Goal: Task Accomplishment & Management: Complete application form

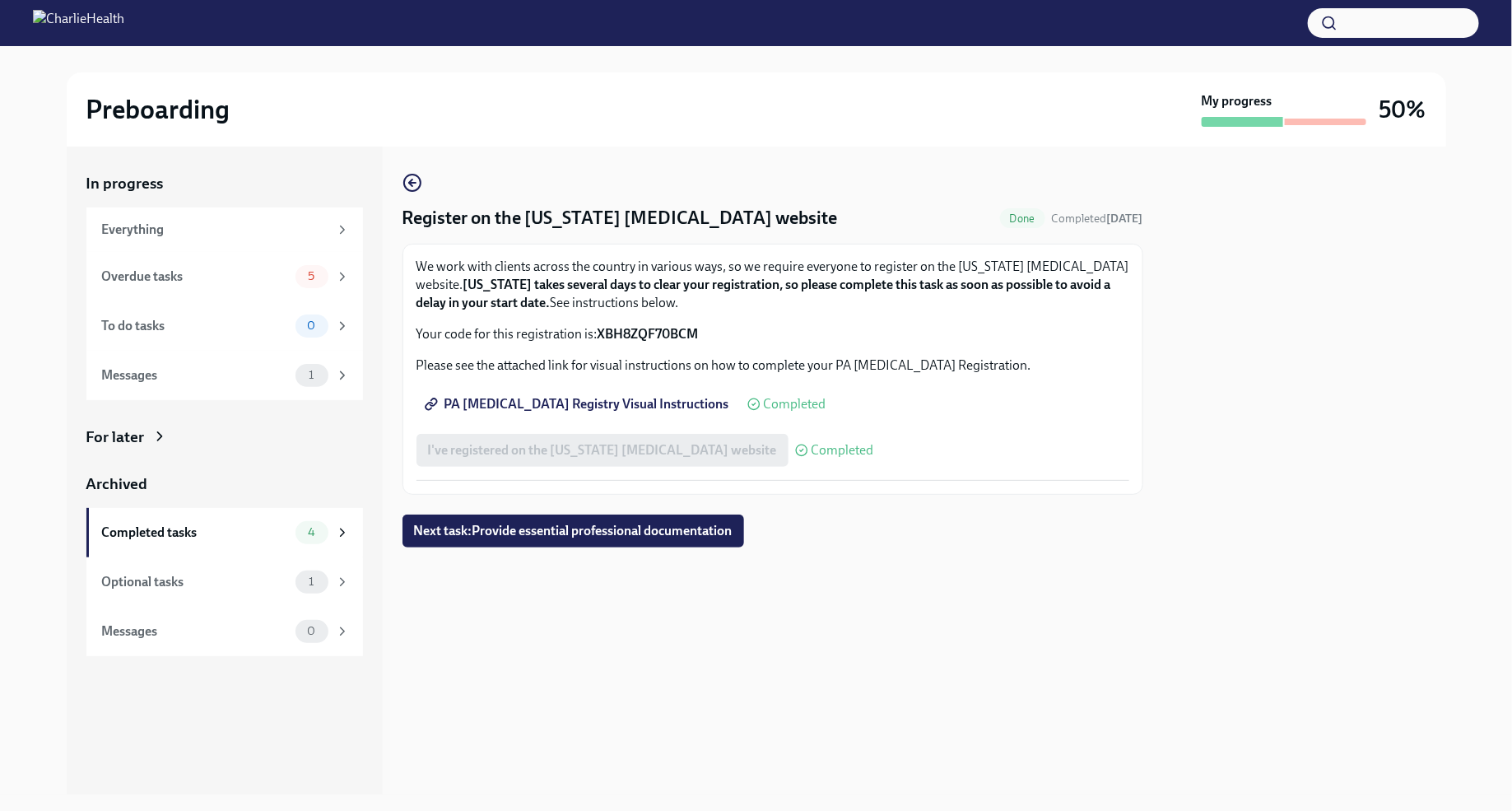
click at [562, 406] on span "PA [MEDICAL_DATA] Registry Visual Instructions" at bounding box center [578, 404] width 301 height 16
click at [680, 448] on div "I've registered on the [US_STATE] [MEDICAL_DATA] website Completed" at bounding box center [645, 450] width 457 height 33
drag, startPoint x: 599, startPoint y: 331, endPoint x: 704, endPoint y: 333, distance: 105.0
click at [704, 333] on p "Your code for this registration is: XBH8ZQF70BCM" at bounding box center [773, 334] width 713 height 18
copy strong "XBH8ZQF70BCM"
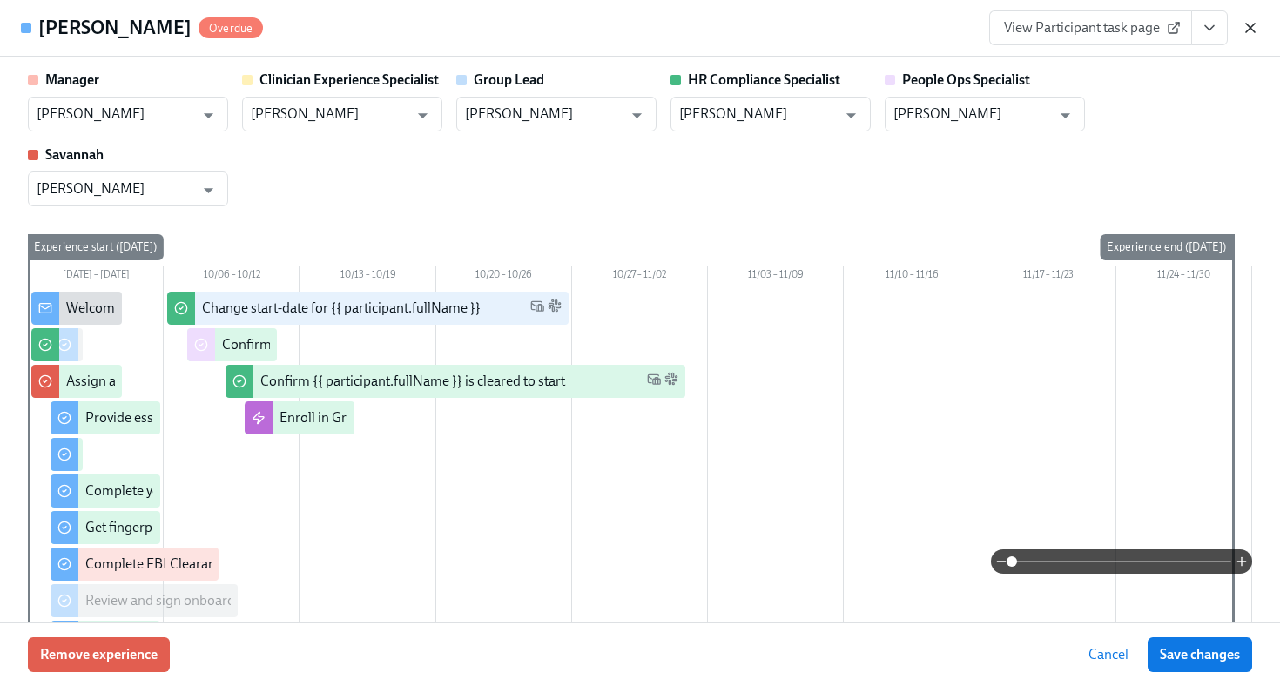
scroll to position [1246, 0]
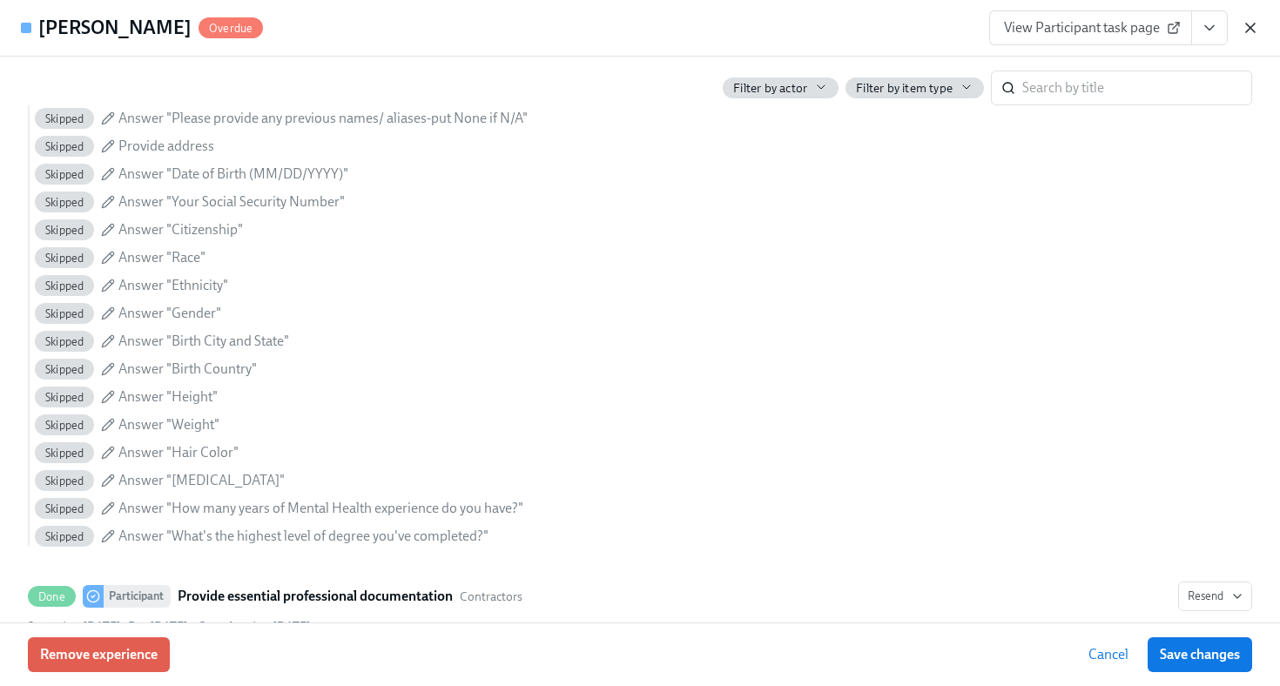
click at [1257, 31] on icon "button" at bounding box center [1250, 27] width 17 height 17
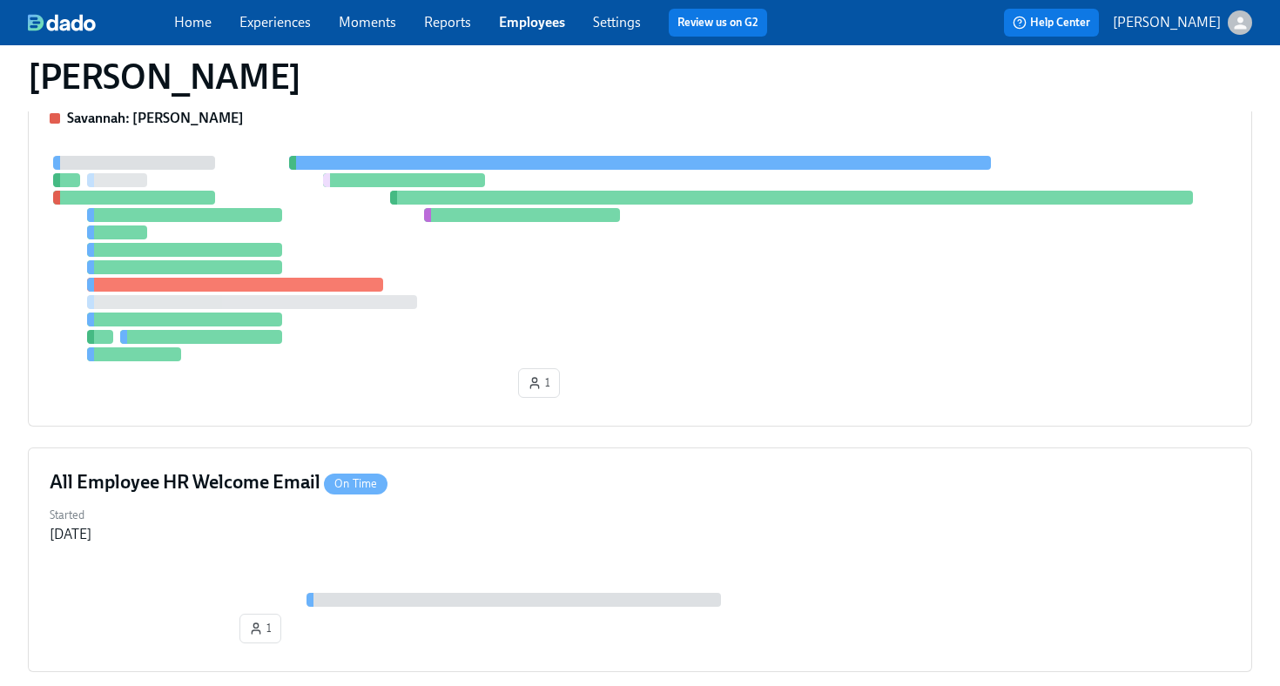
click at [550, 25] on link "Employees" at bounding box center [532, 22] width 66 height 17
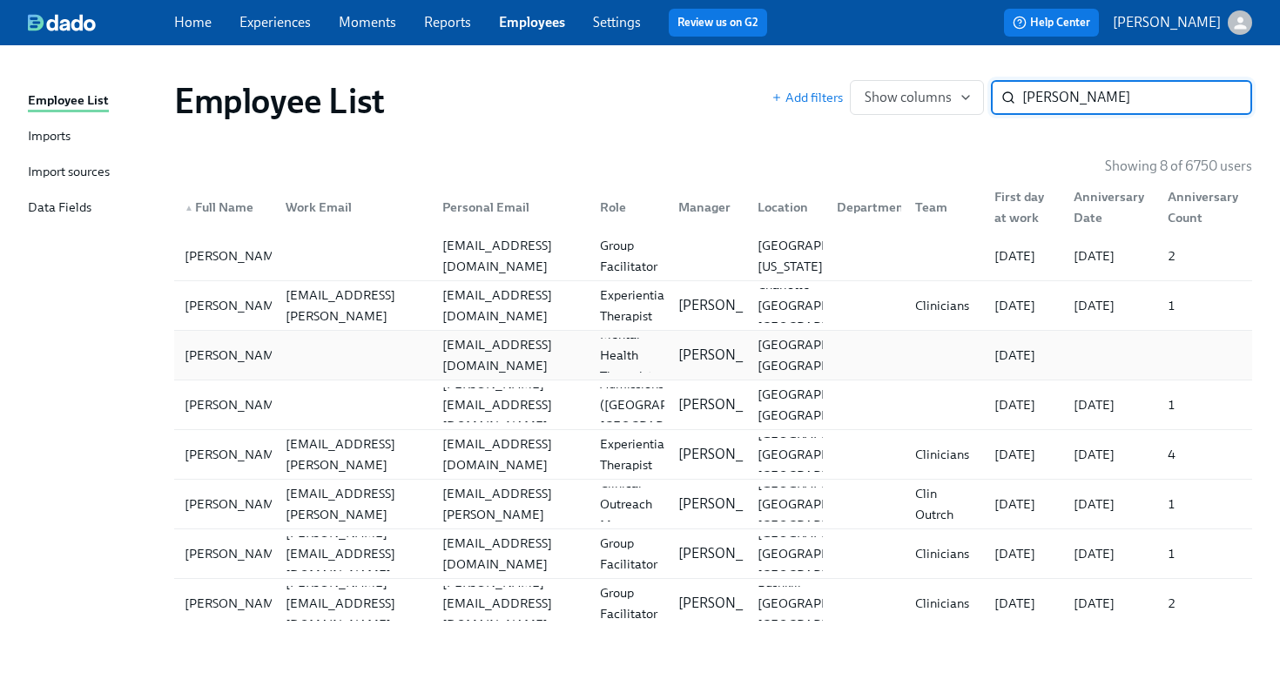
type input "sean"
click at [343, 357] on div at bounding box center [351, 355] width 158 height 35
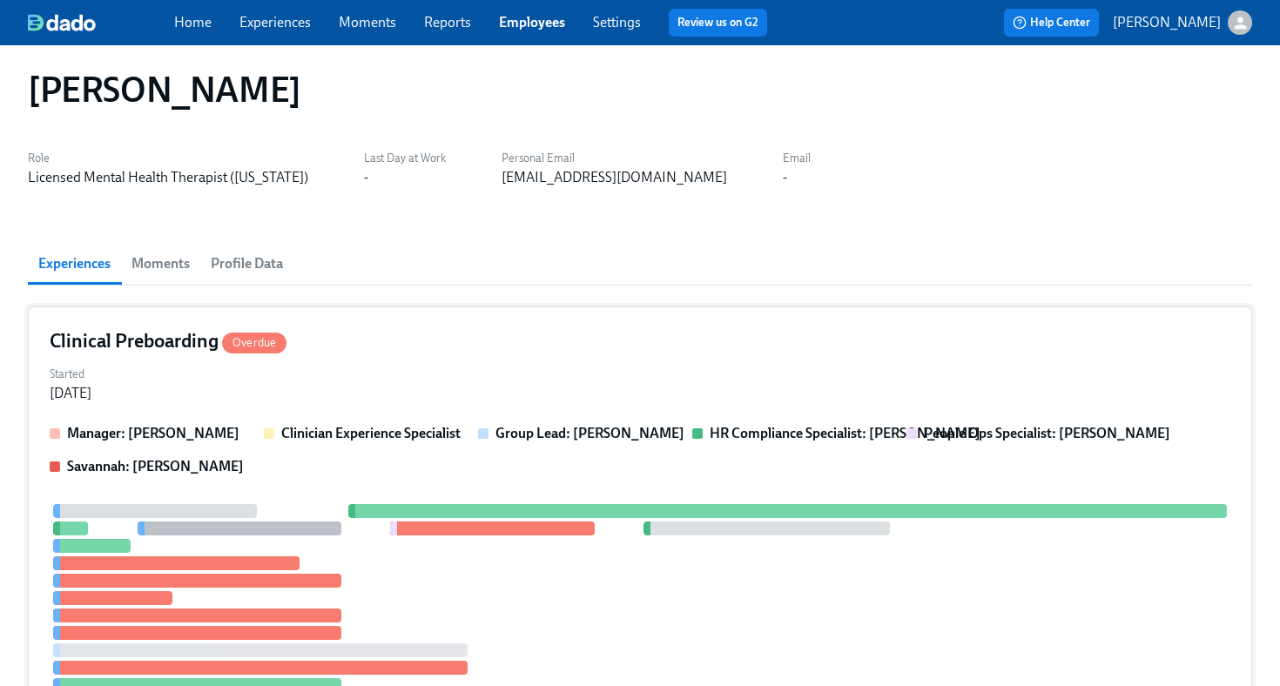
scroll to position [17, 0]
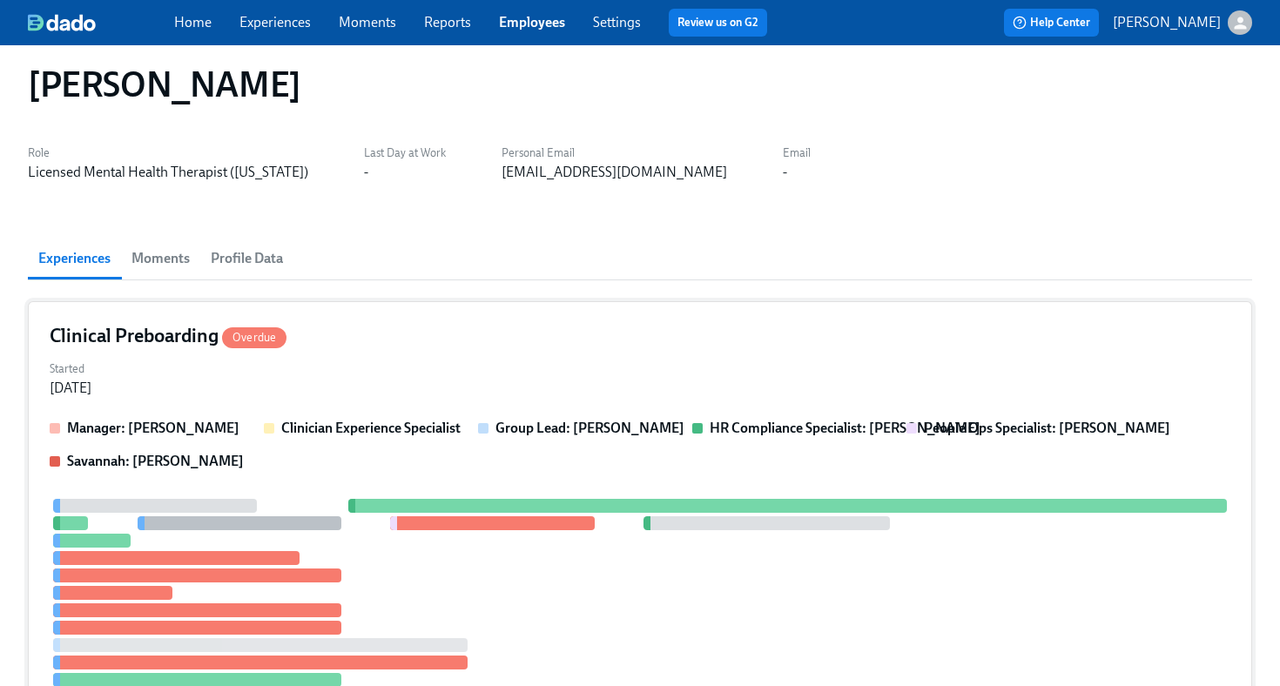
click at [576, 357] on div "Started Sep 24, 2025" at bounding box center [640, 377] width 1181 height 42
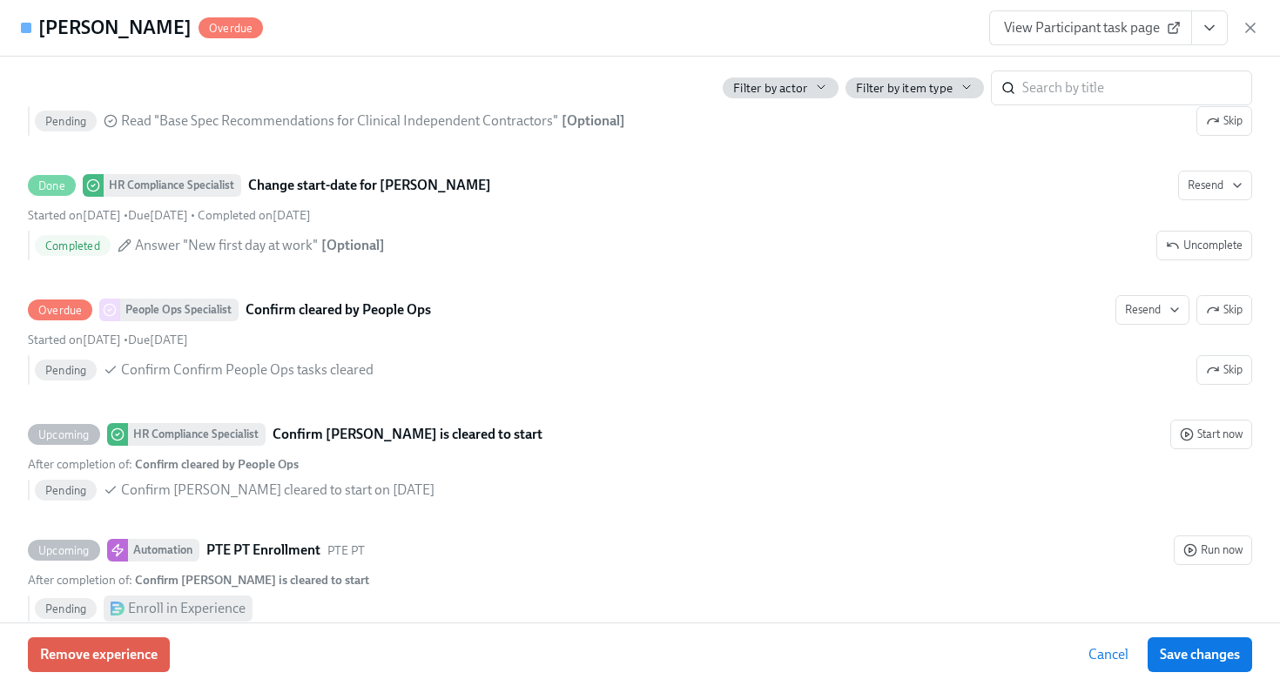
scroll to position [2957, 0]
click at [1247, 26] on icon "button" at bounding box center [1250, 27] width 17 height 17
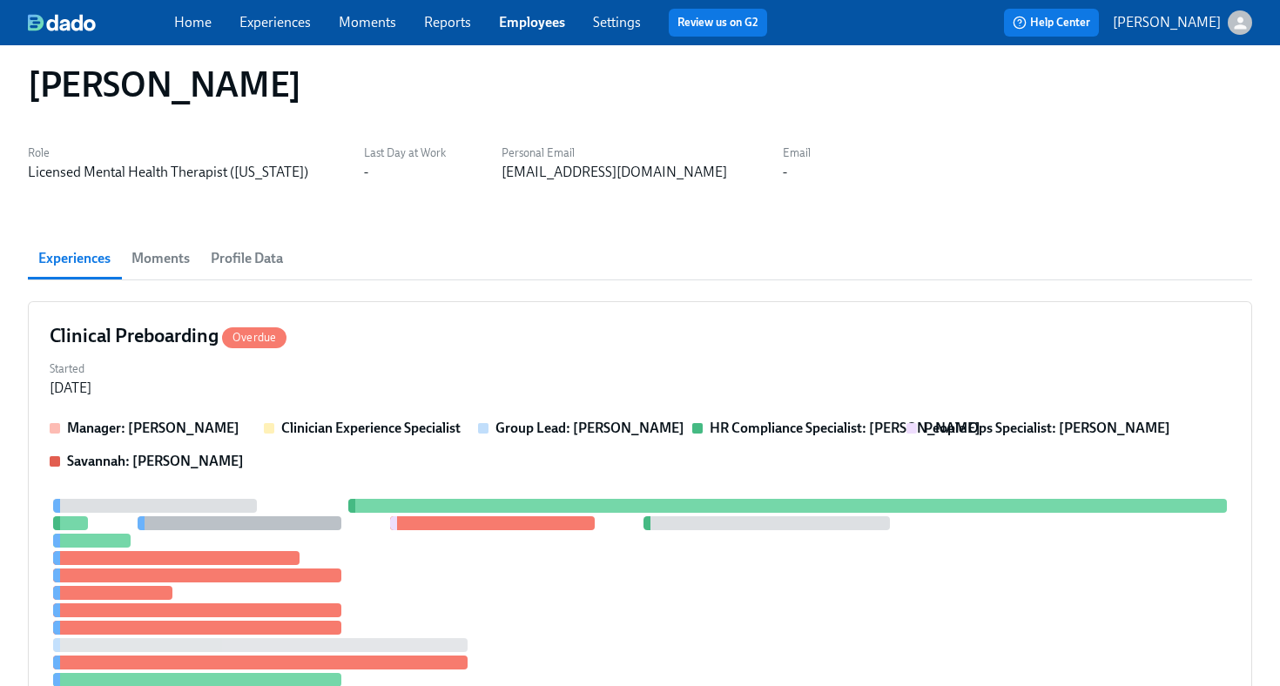
click at [557, 25] on link "Employees" at bounding box center [532, 22] width 66 height 17
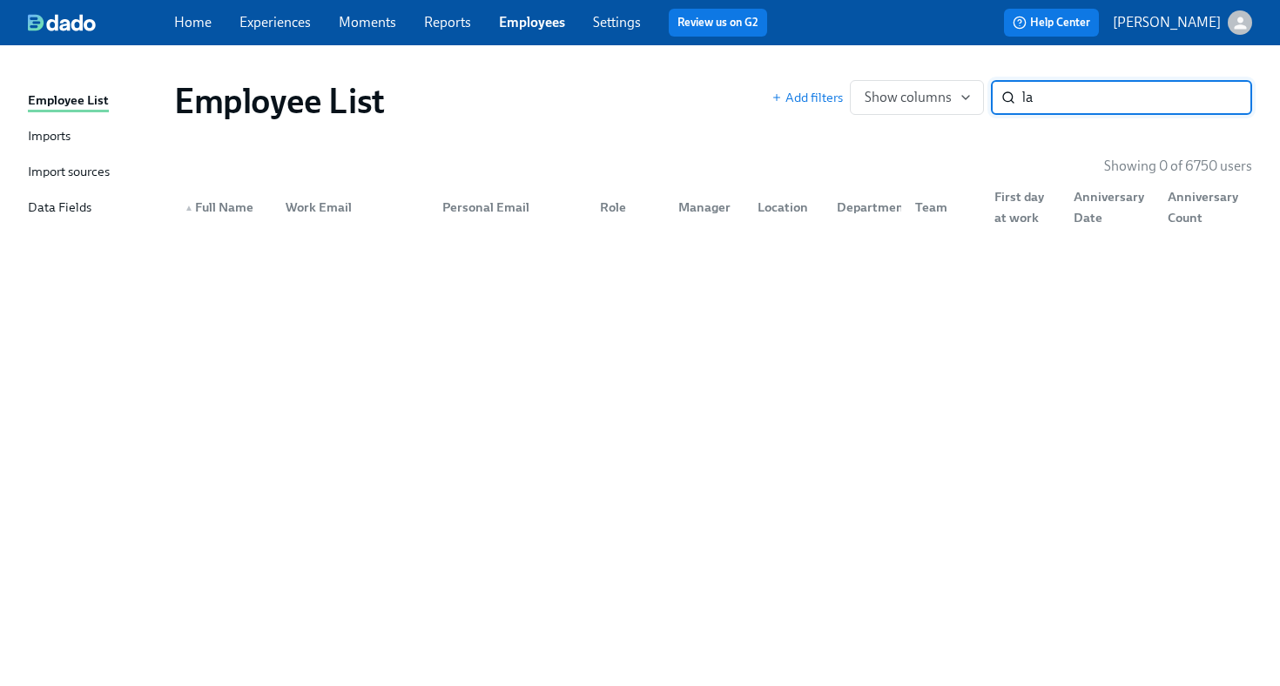
type input "l"
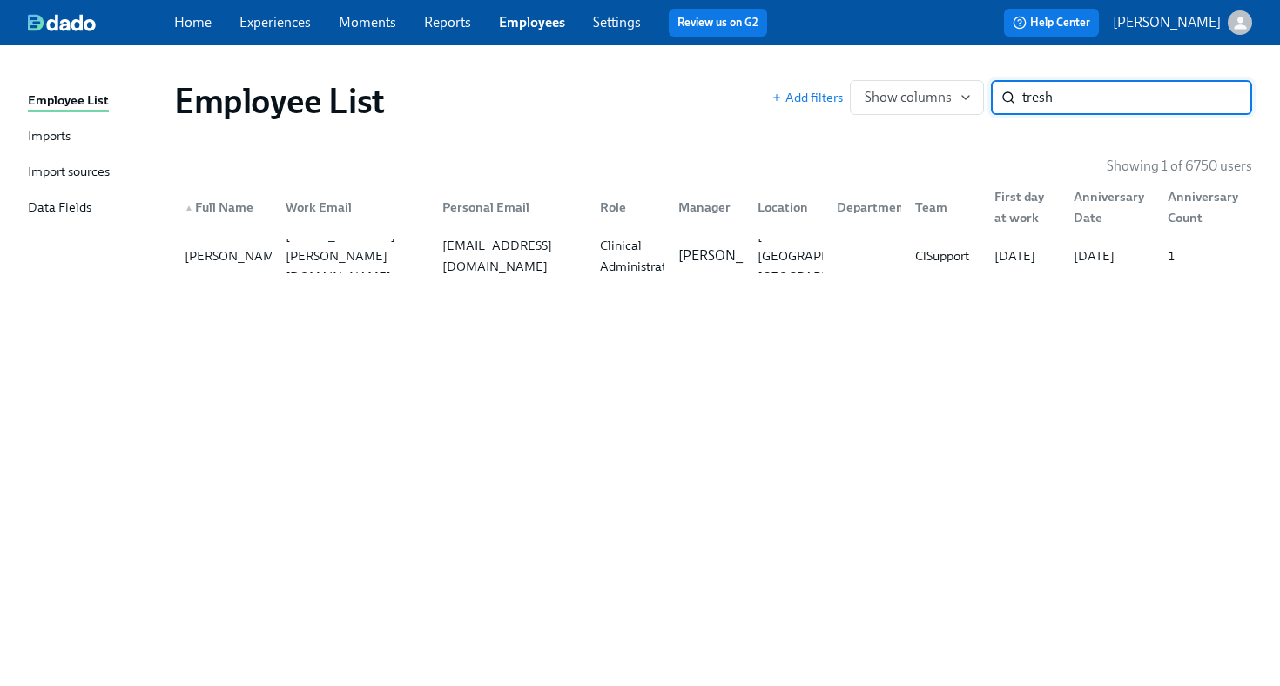
type input "tresh"
click at [543, 226] on div "▲ Full Name Work Email Personal Email Role Manager Location Department Team Fir…" at bounding box center [713, 204] width 1078 height 56
click at [543, 248] on div "treshshepard@yahoo.com" at bounding box center [511, 256] width 151 height 42
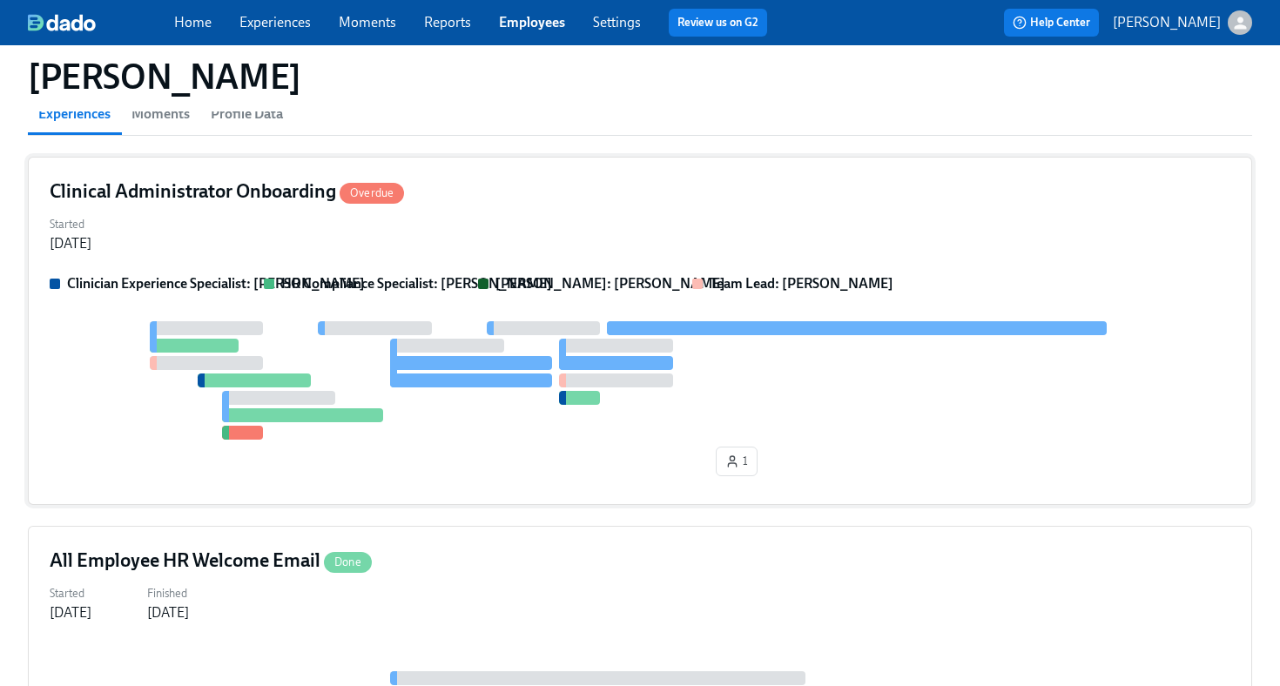
scroll to position [190, 0]
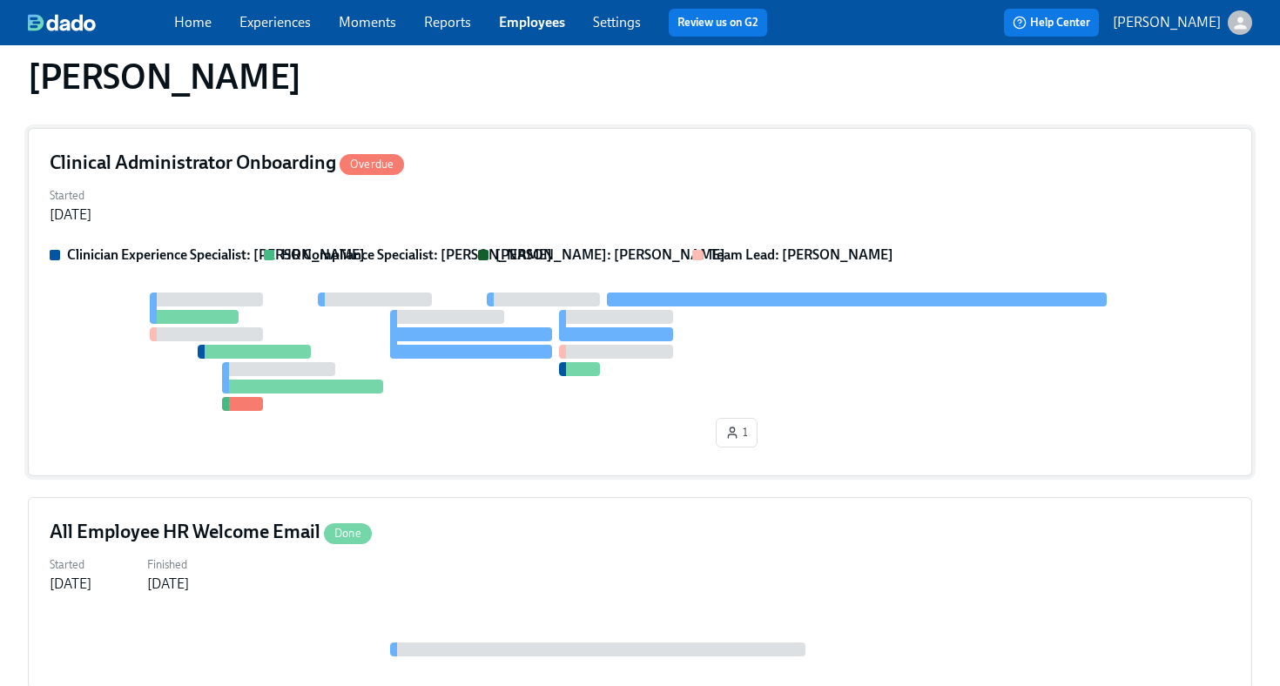
click at [580, 416] on div "1" at bounding box center [640, 374] width 1181 height 162
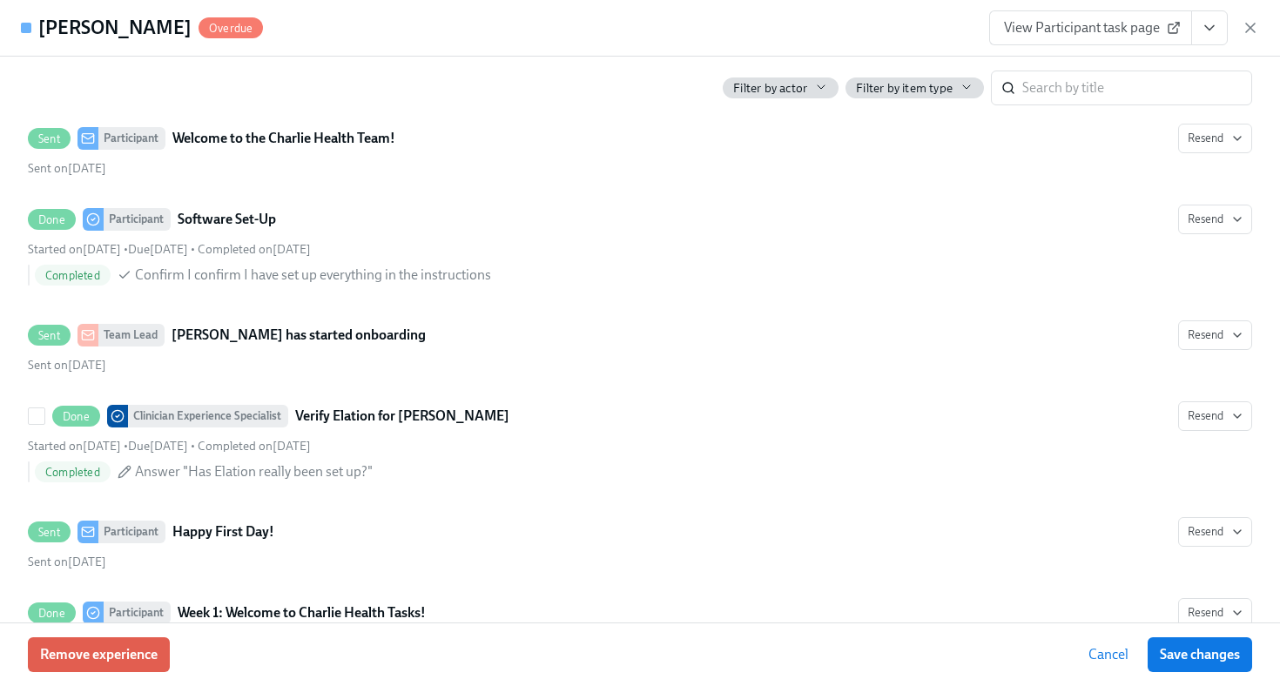
scroll to position [567, 0]
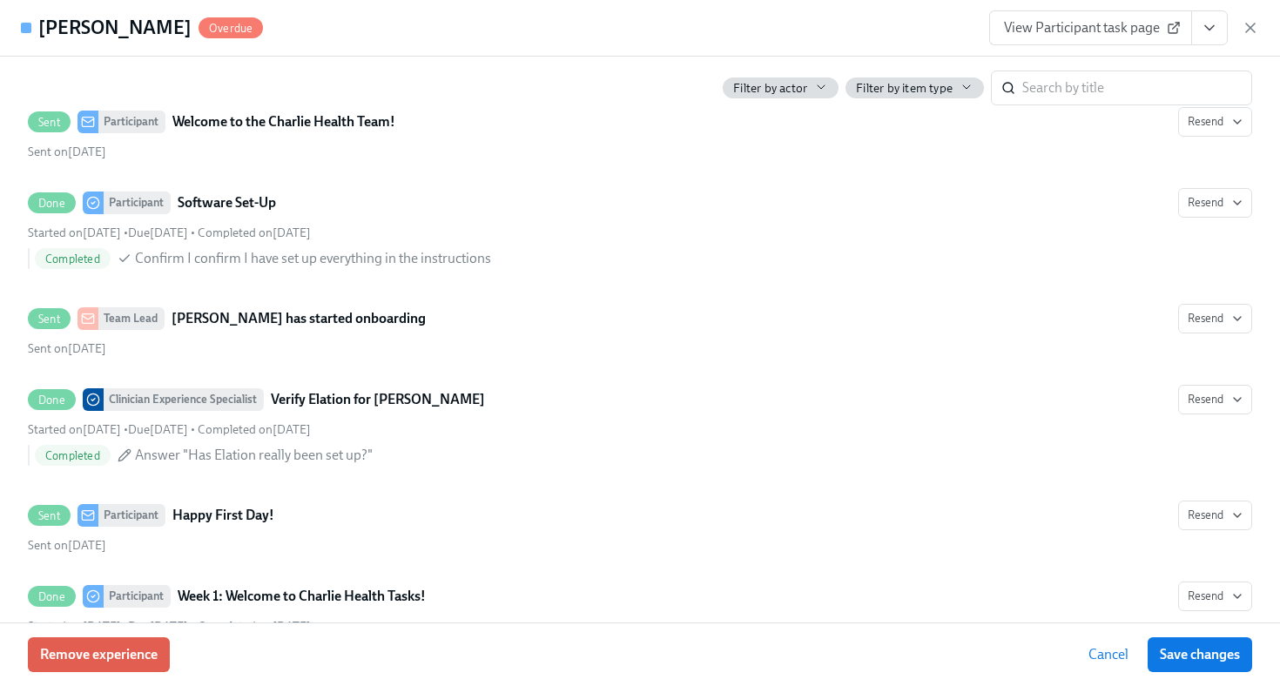
click at [1213, 39] on button "View task page" at bounding box center [1210, 27] width 37 height 35
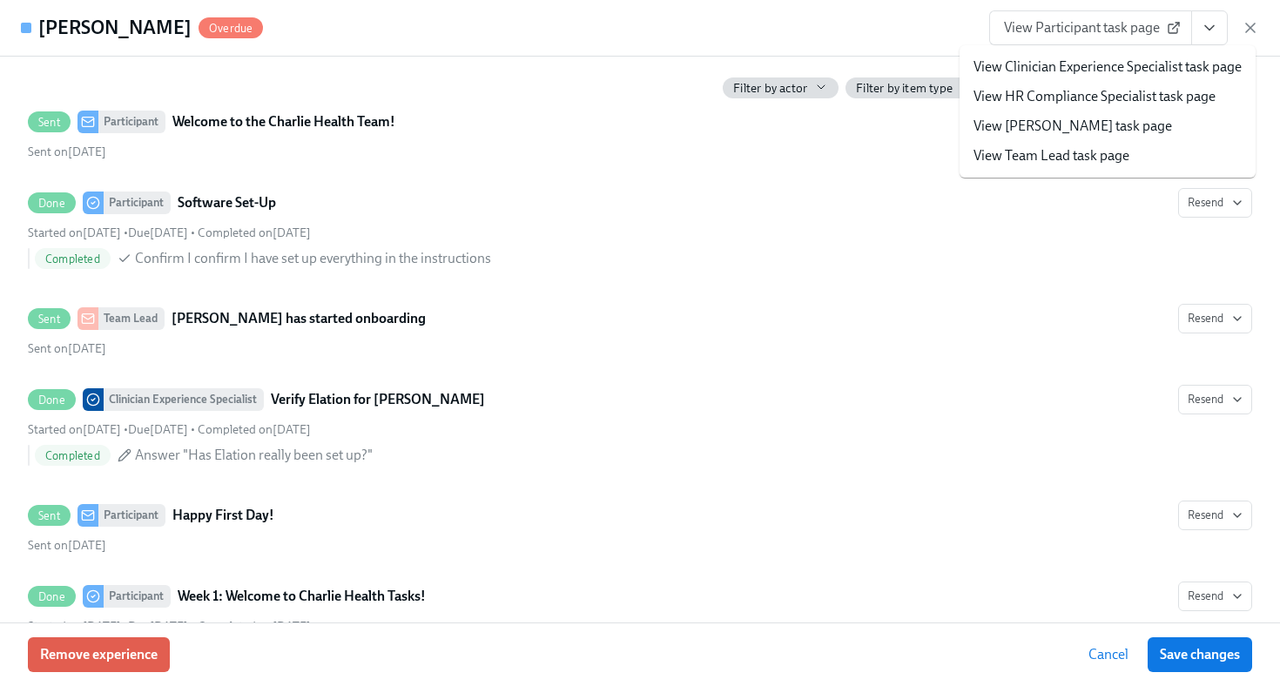
click at [1029, 98] on link "View HR Compliance Specialist task page" at bounding box center [1095, 96] width 242 height 19
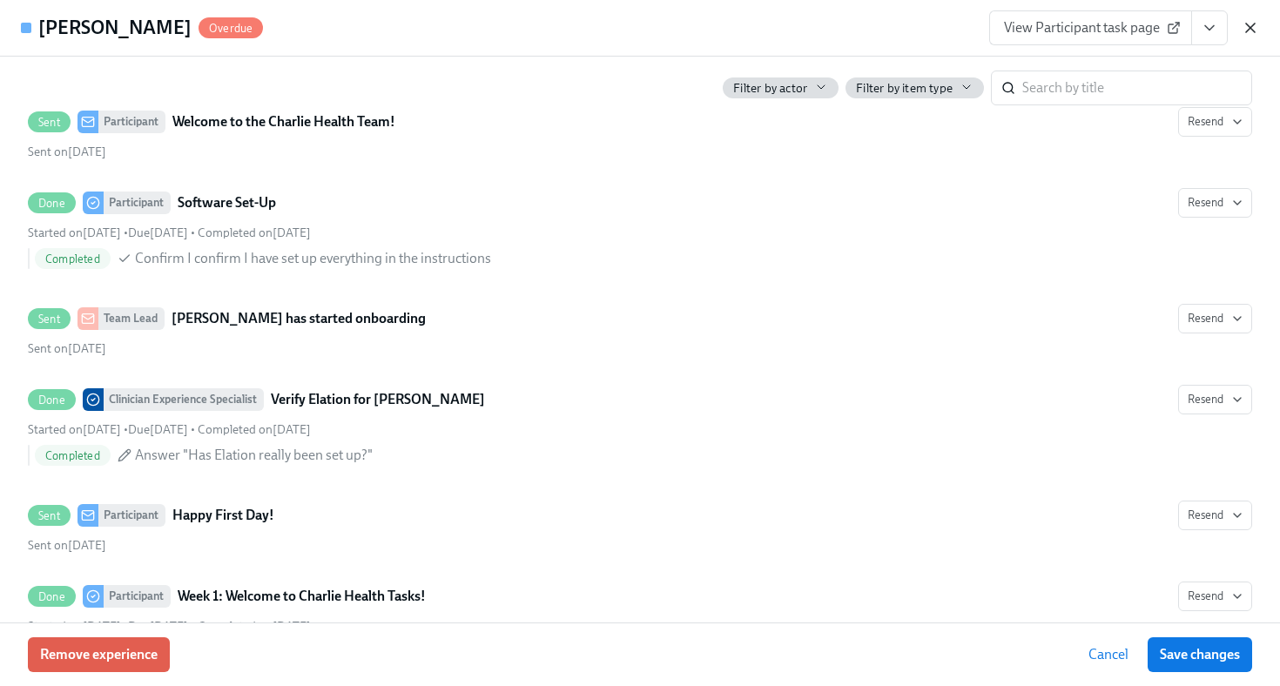
click at [1253, 36] on icon "button" at bounding box center [1250, 27] width 17 height 17
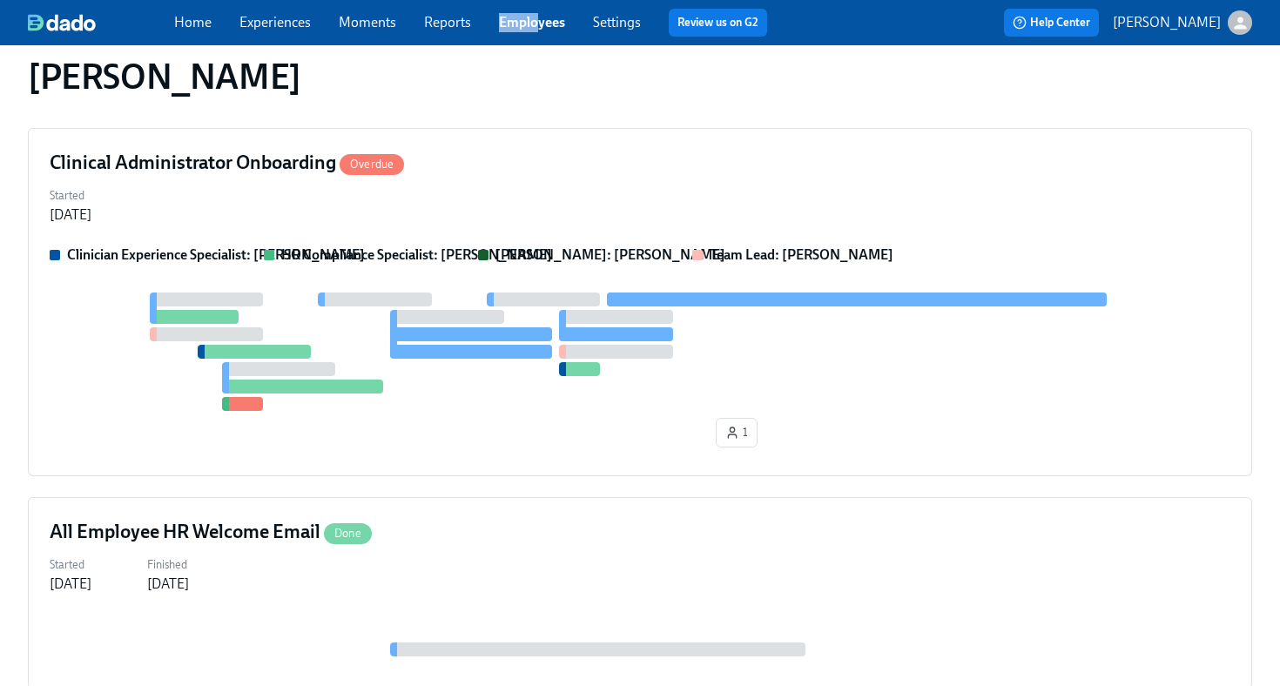
click at [537, 13] on span "Employees" at bounding box center [532, 22] width 66 height 19
click at [535, 24] on link "Employees" at bounding box center [532, 22] width 66 height 17
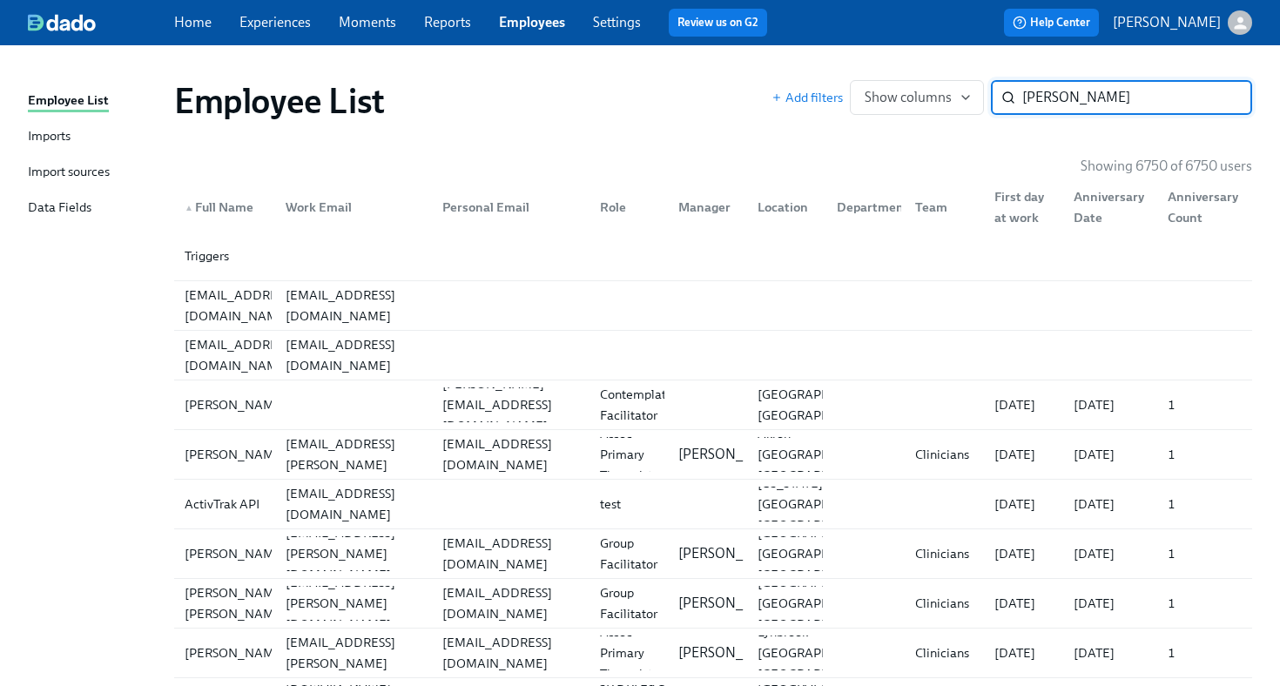
type input "bermudez"
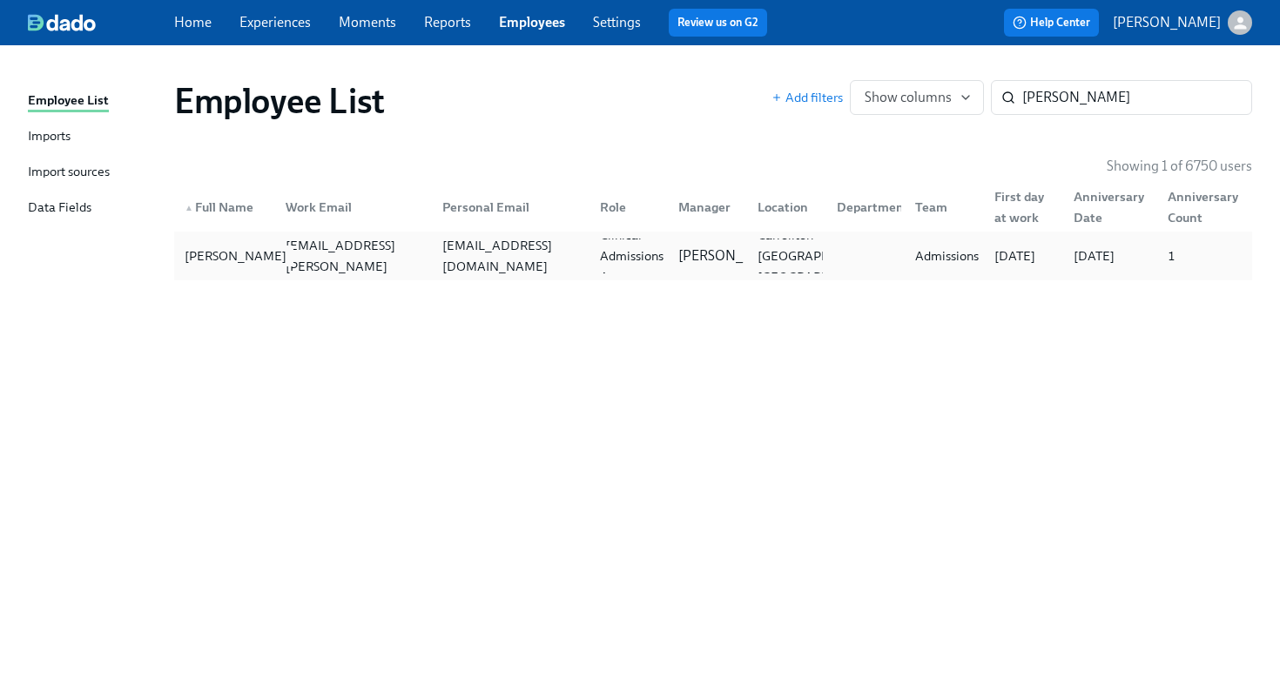
click at [220, 266] on div "Marilyn Bermudez" at bounding box center [236, 256] width 116 height 21
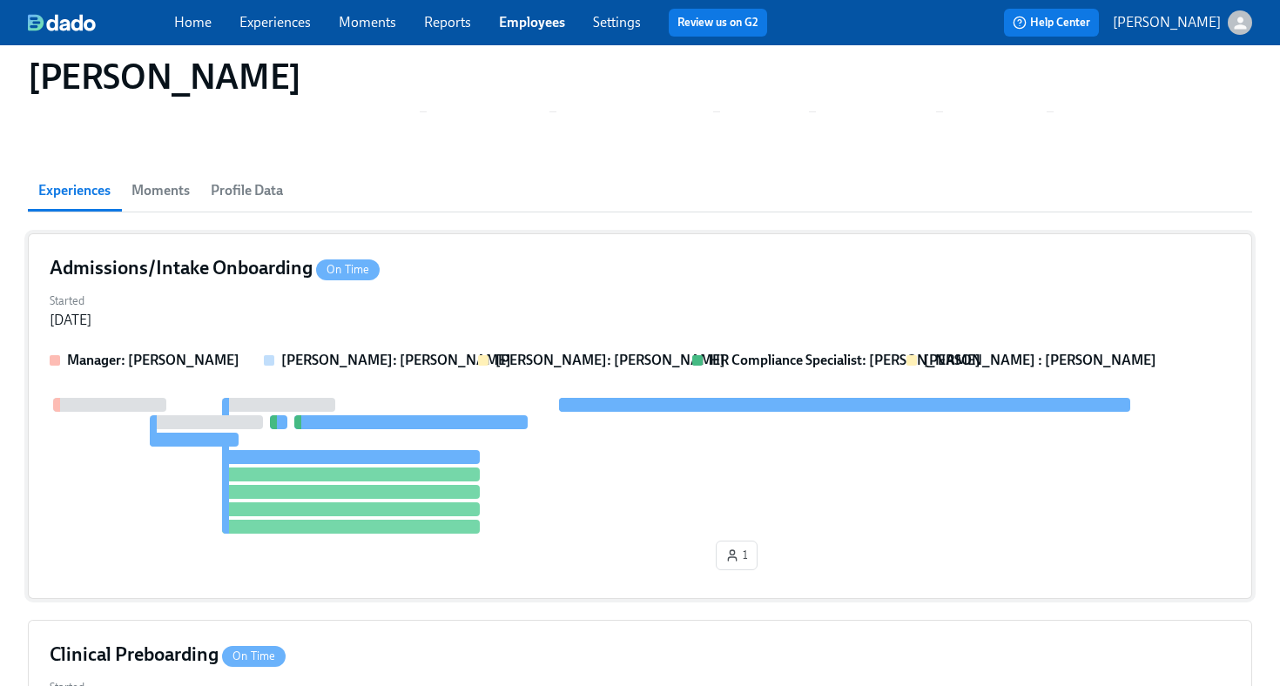
scroll to position [90, 0]
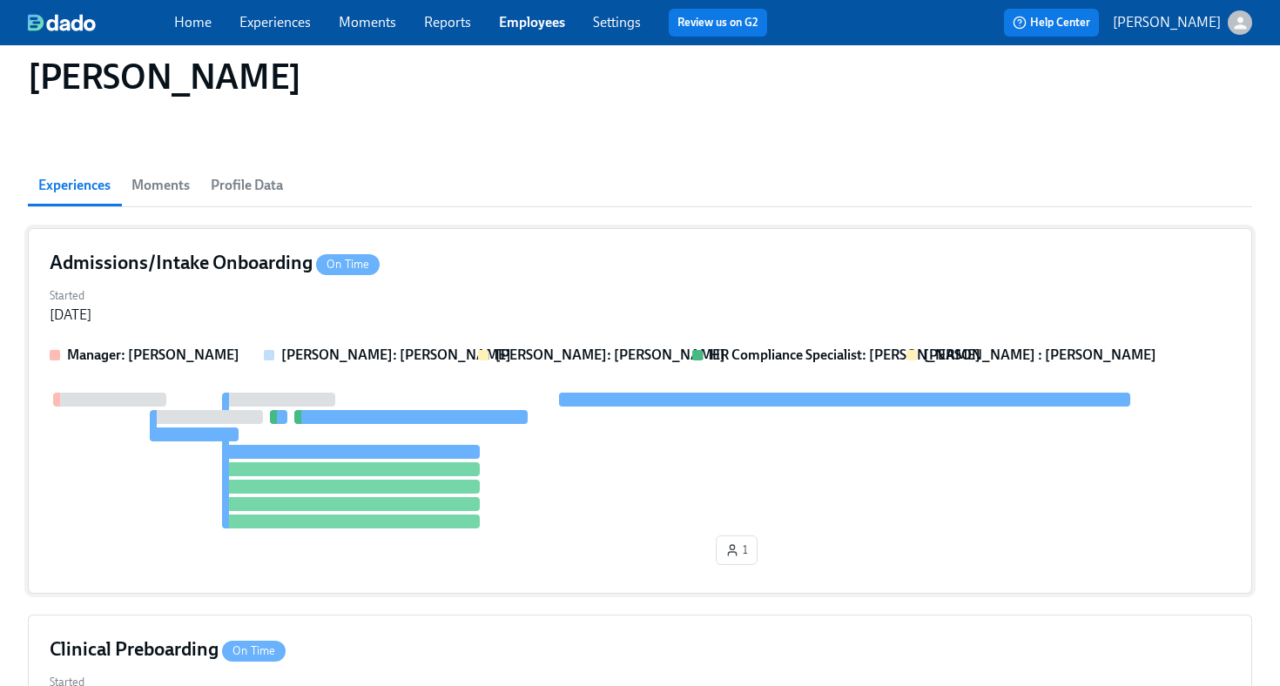
click at [496, 295] on div "Started Sep 19, 2025" at bounding box center [640, 304] width 1181 height 42
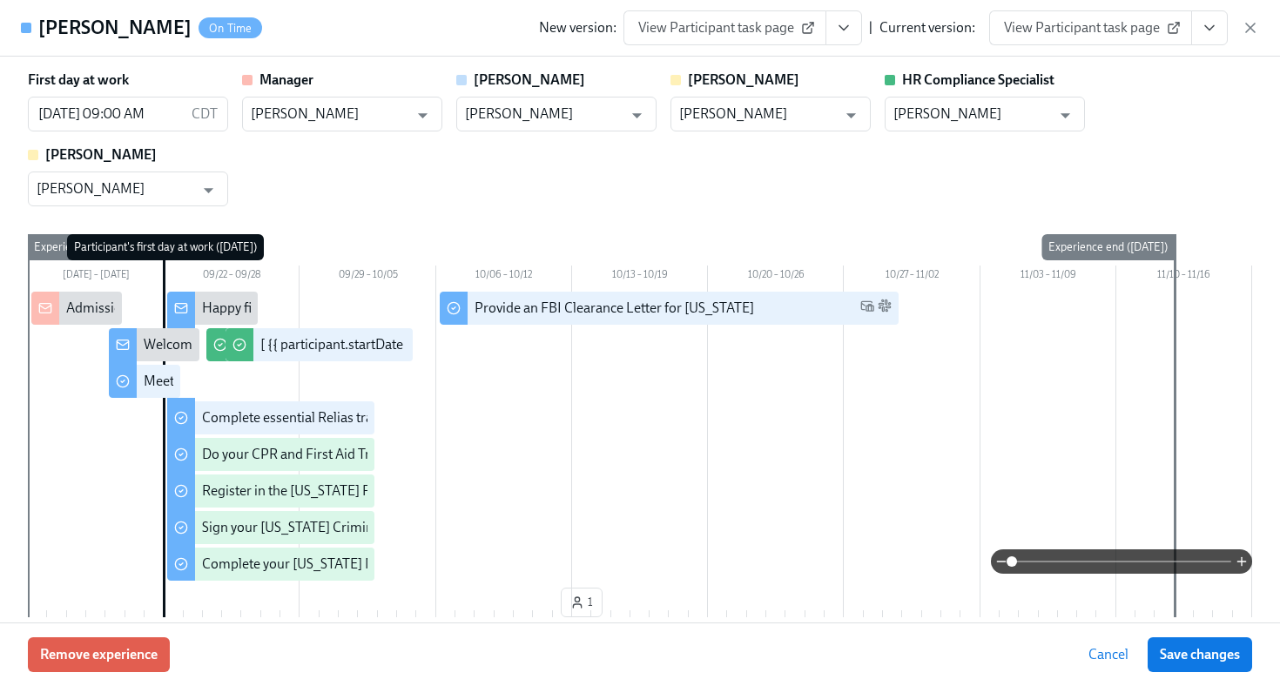
click at [1206, 30] on icon "View task page" at bounding box center [1209, 27] width 17 height 17
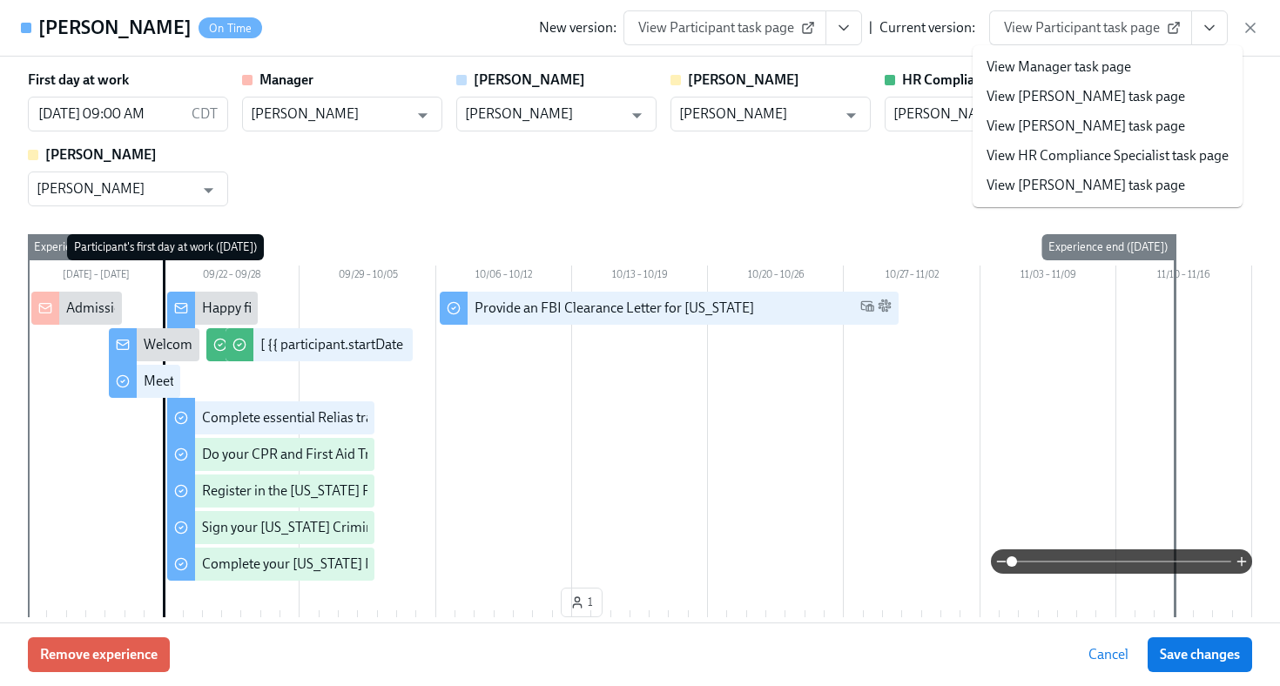
click at [1097, 166] on li "View HR Compliance Specialist task page" at bounding box center [1108, 156] width 270 height 30
click at [1006, 150] on link "View HR Compliance Specialist task page" at bounding box center [1108, 155] width 242 height 19
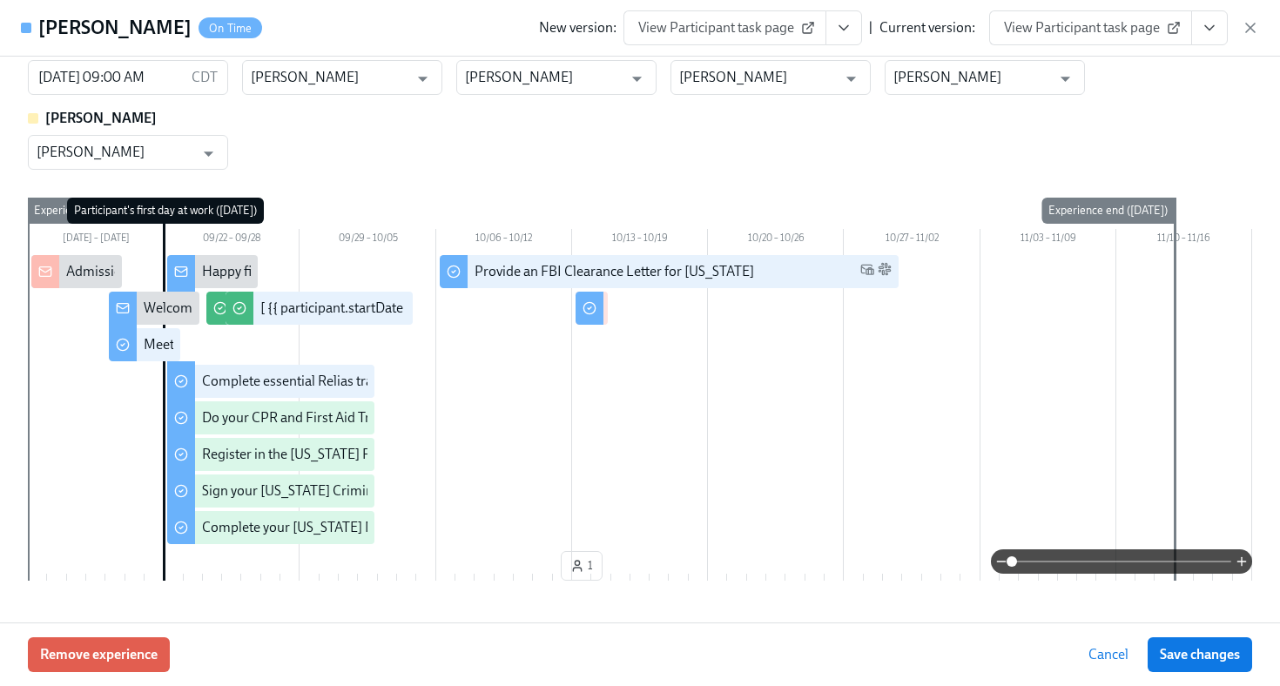
scroll to position [0, 0]
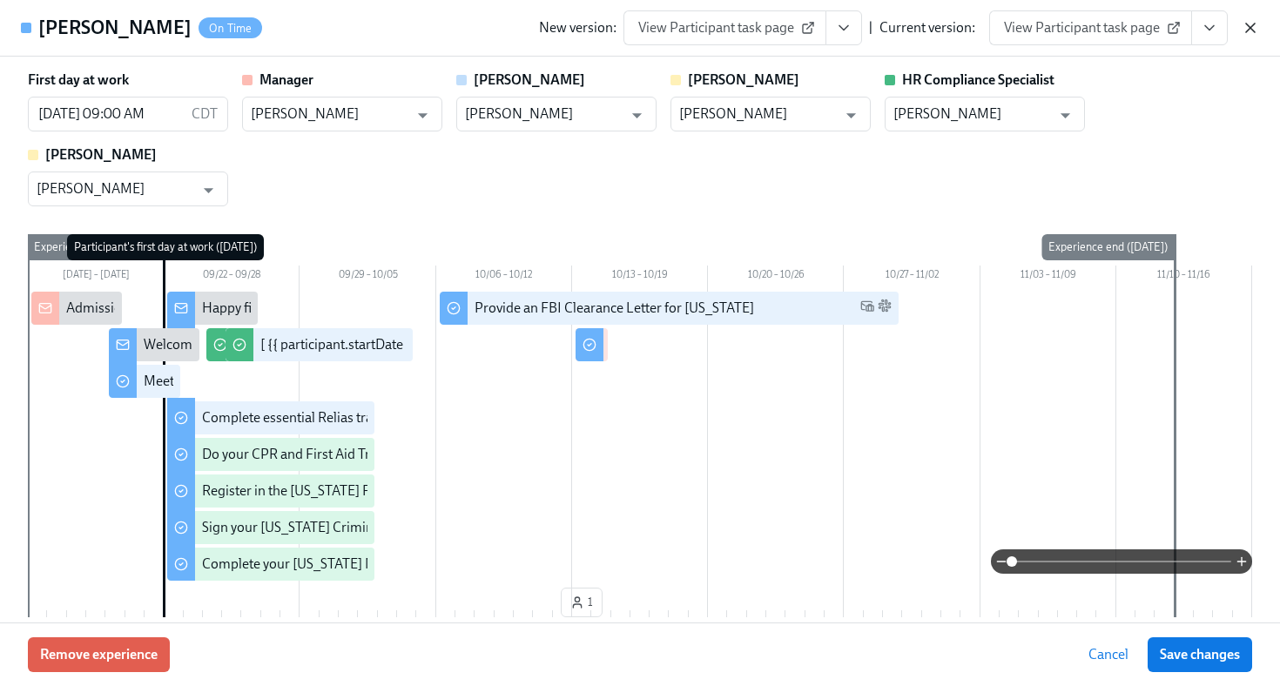
click at [1250, 30] on icon "button" at bounding box center [1250, 27] width 17 height 17
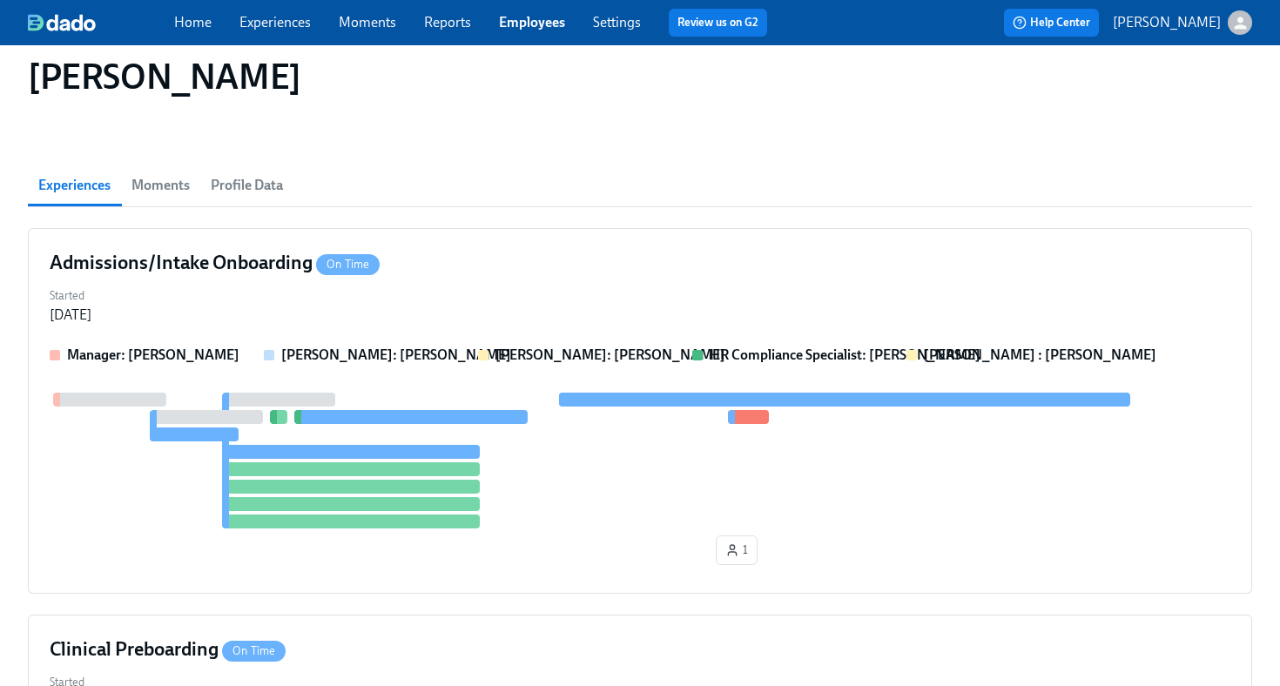
click at [530, 21] on link "Employees" at bounding box center [532, 22] width 66 height 17
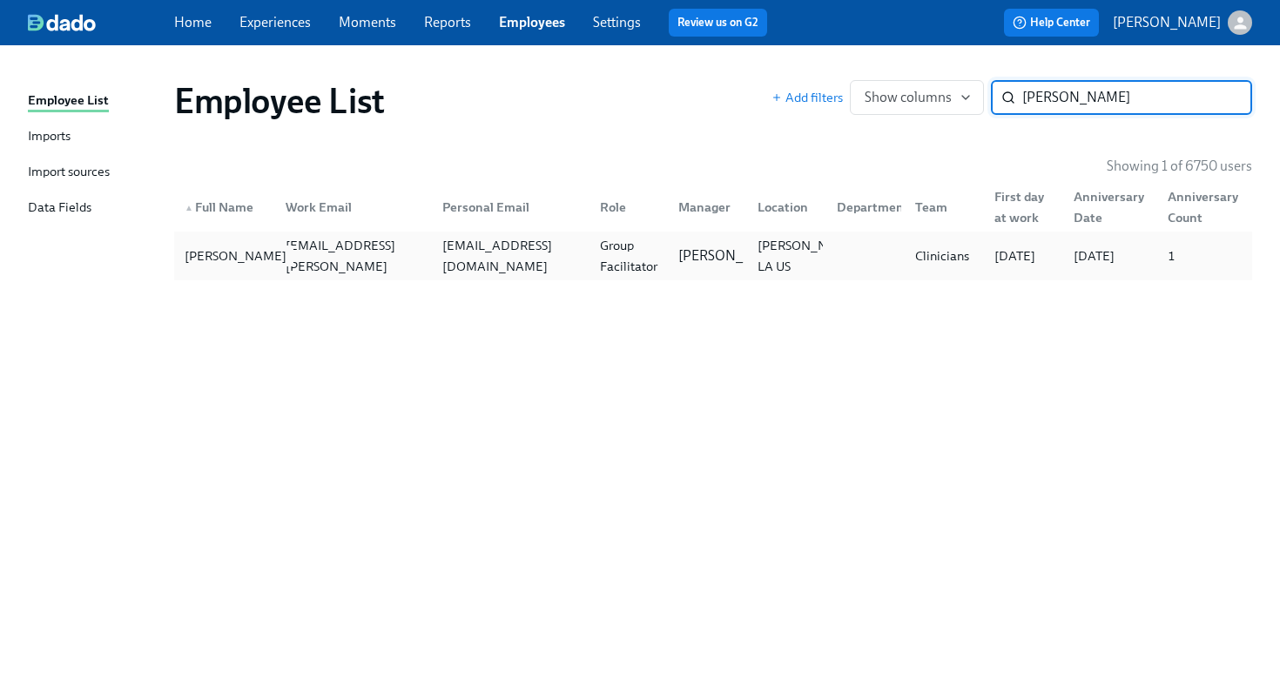
type input "emma phill"
click at [251, 256] on div "Emma Phillips" at bounding box center [236, 256] width 116 height 21
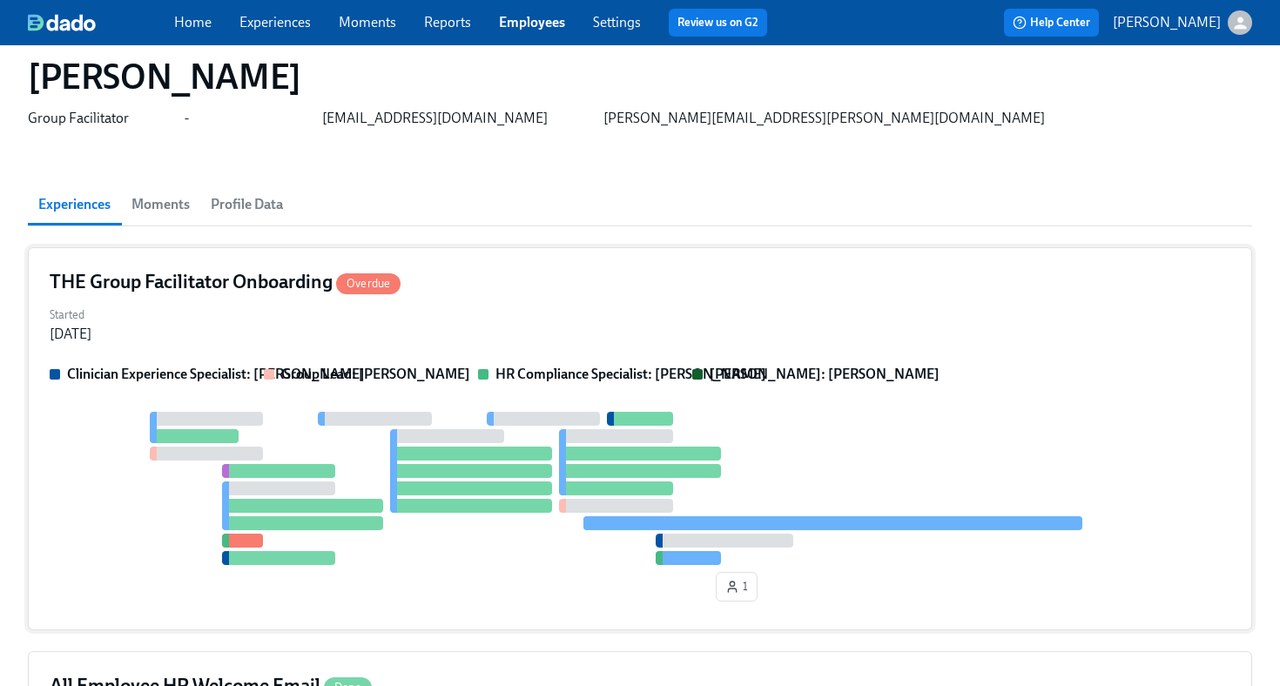
scroll to position [74, 0]
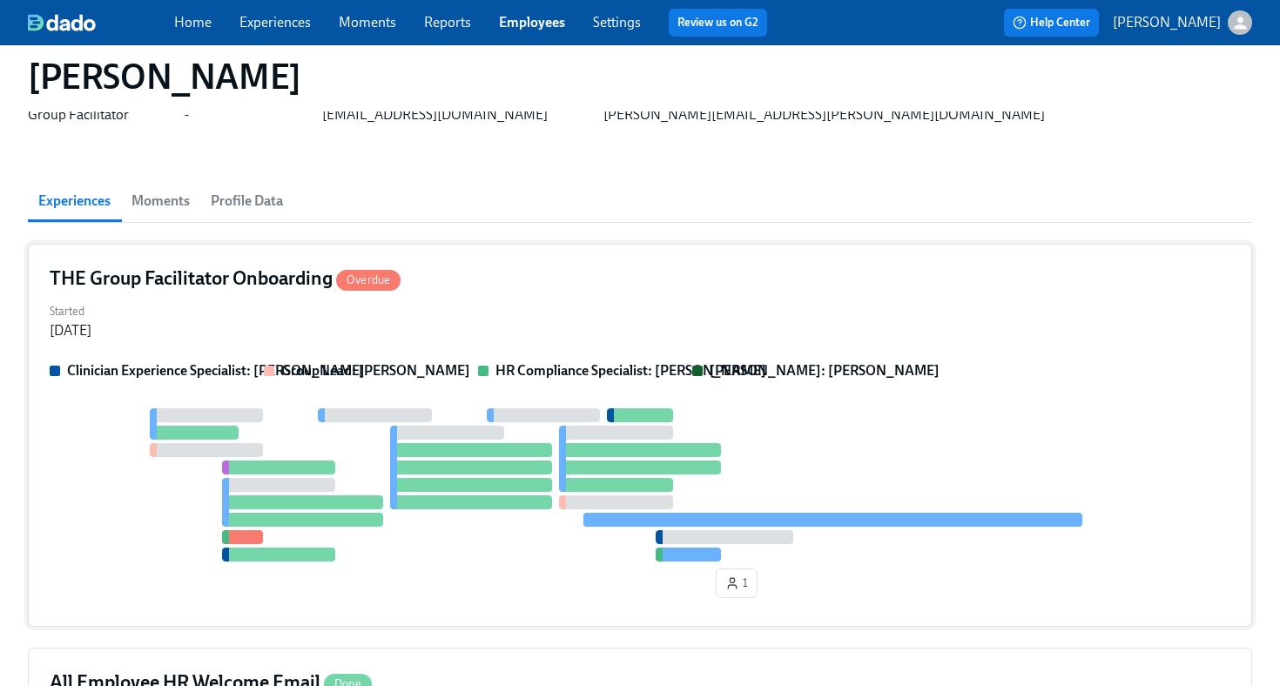
click at [509, 320] on div "Started Sep 19, 2025" at bounding box center [640, 320] width 1181 height 42
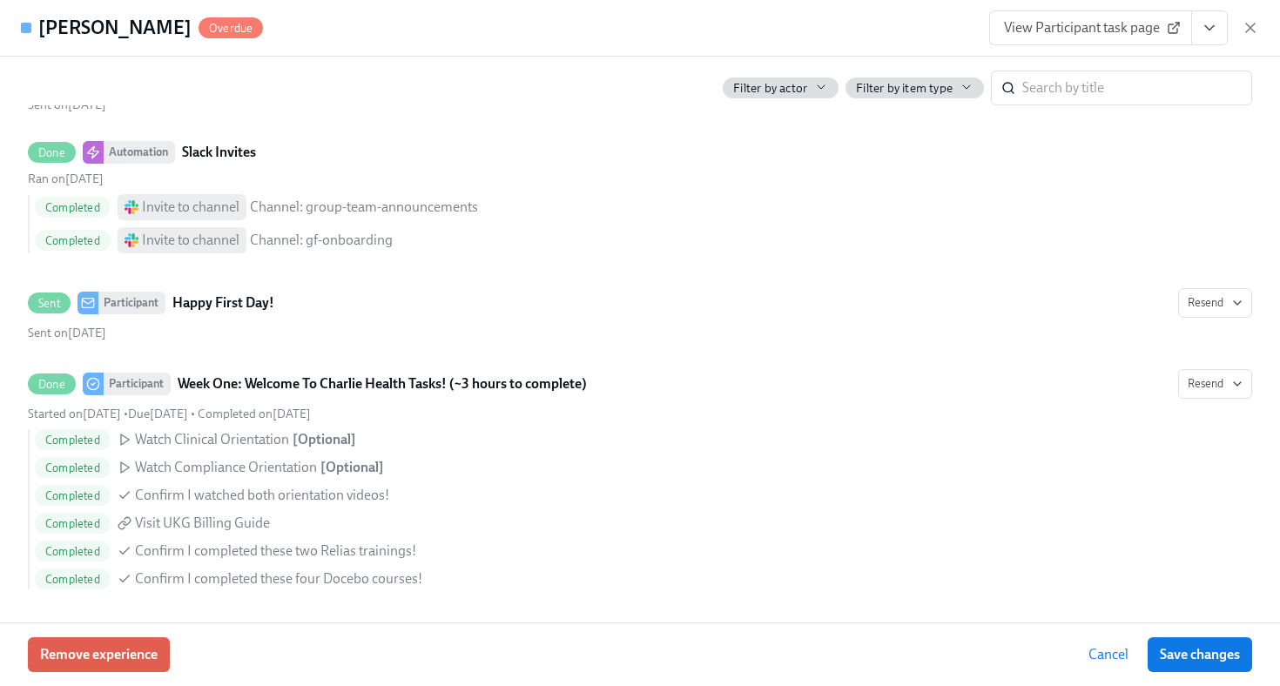
scroll to position [953, 0]
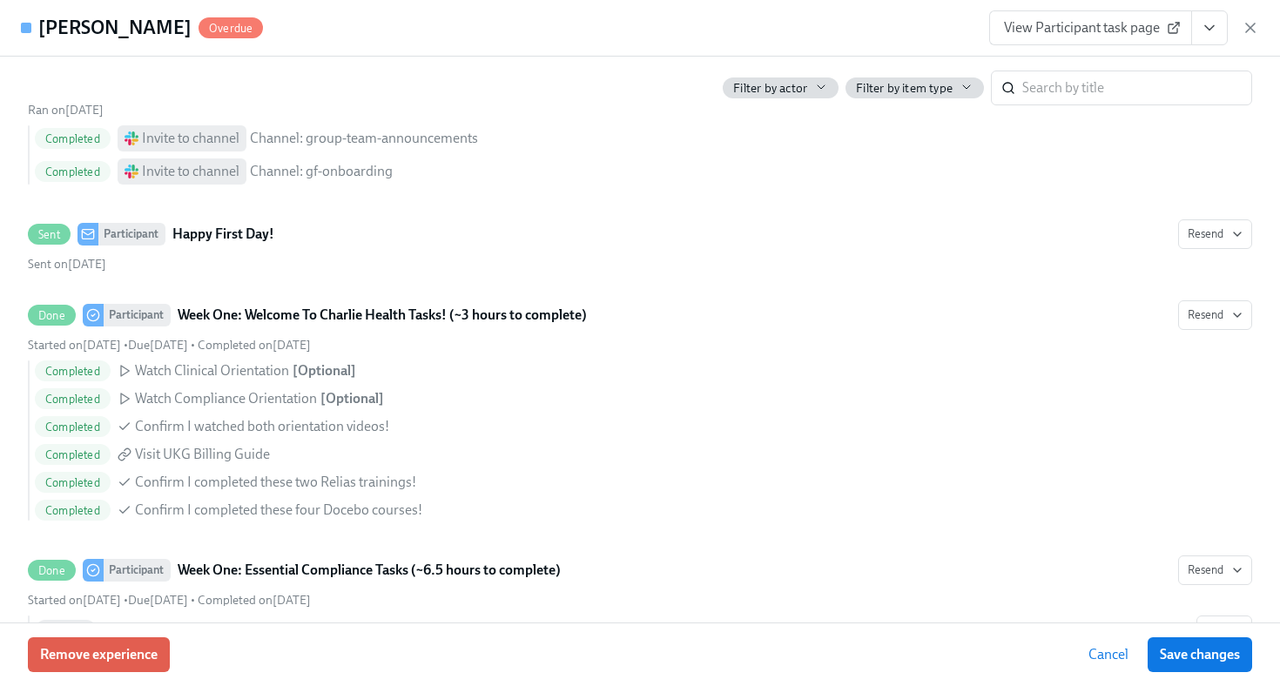
click at [1207, 32] on icon "View task page" at bounding box center [1209, 27] width 17 height 17
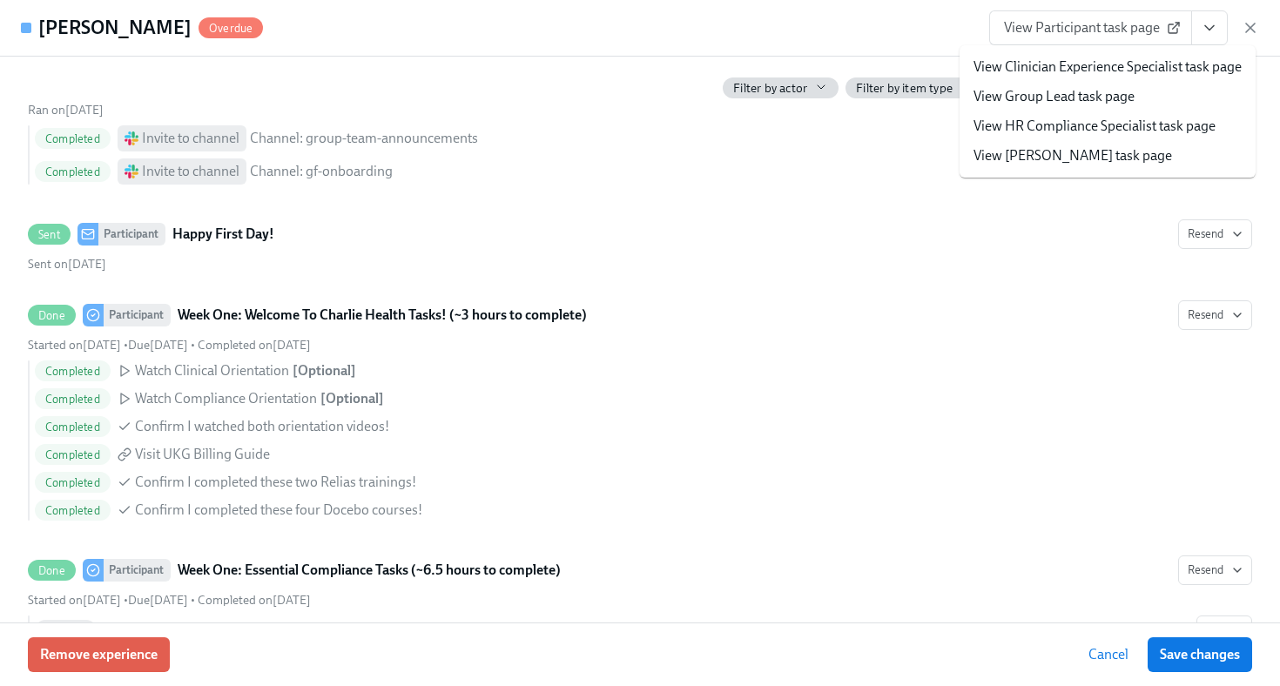
click at [1126, 135] on link "View HR Compliance Specialist task page" at bounding box center [1095, 126] width 242 height 19
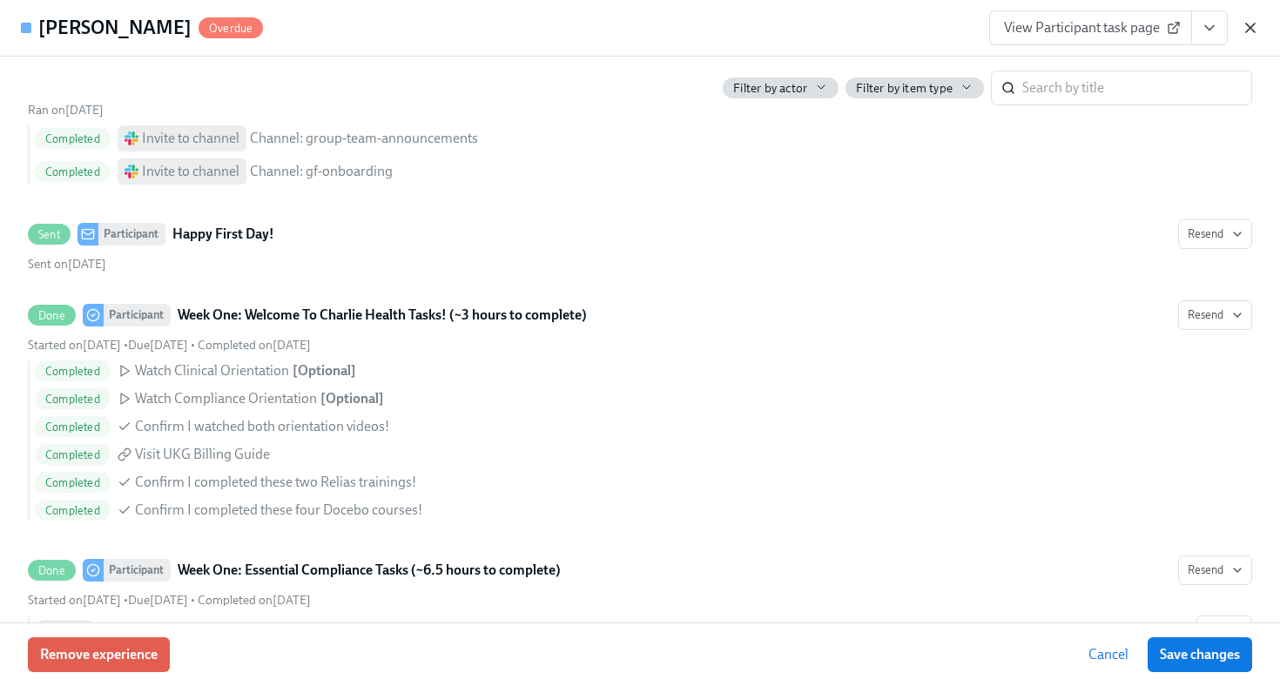
click at [1242, 27] on icon "button" at bounding box center [1250, 27] width 17 height 17
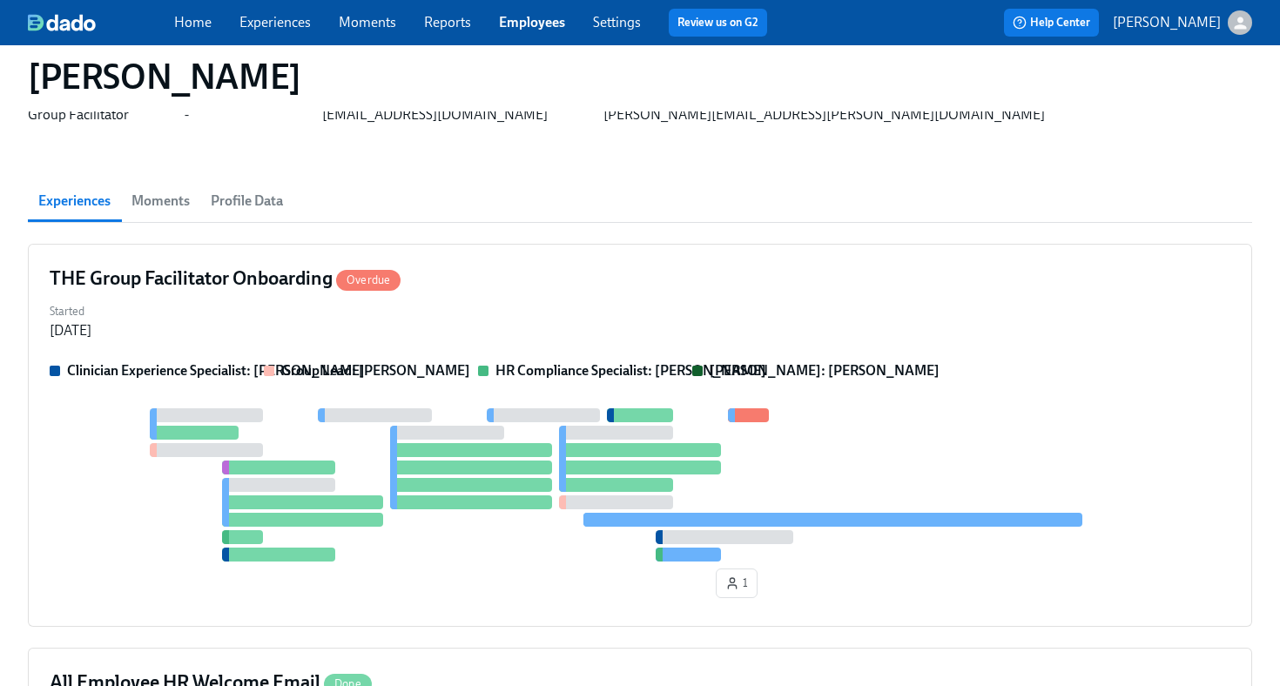
click at [554, 26] on link "Employees" at bounding box center [532, 22] width 66 height 17
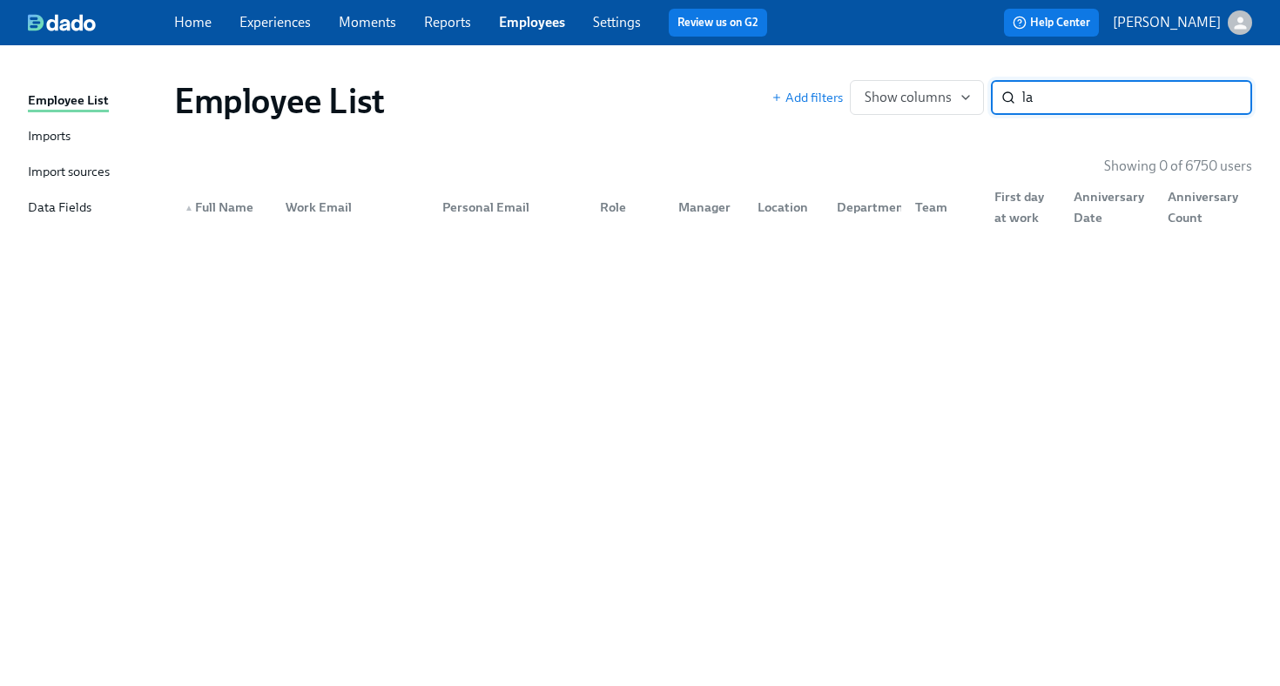
type input "l"
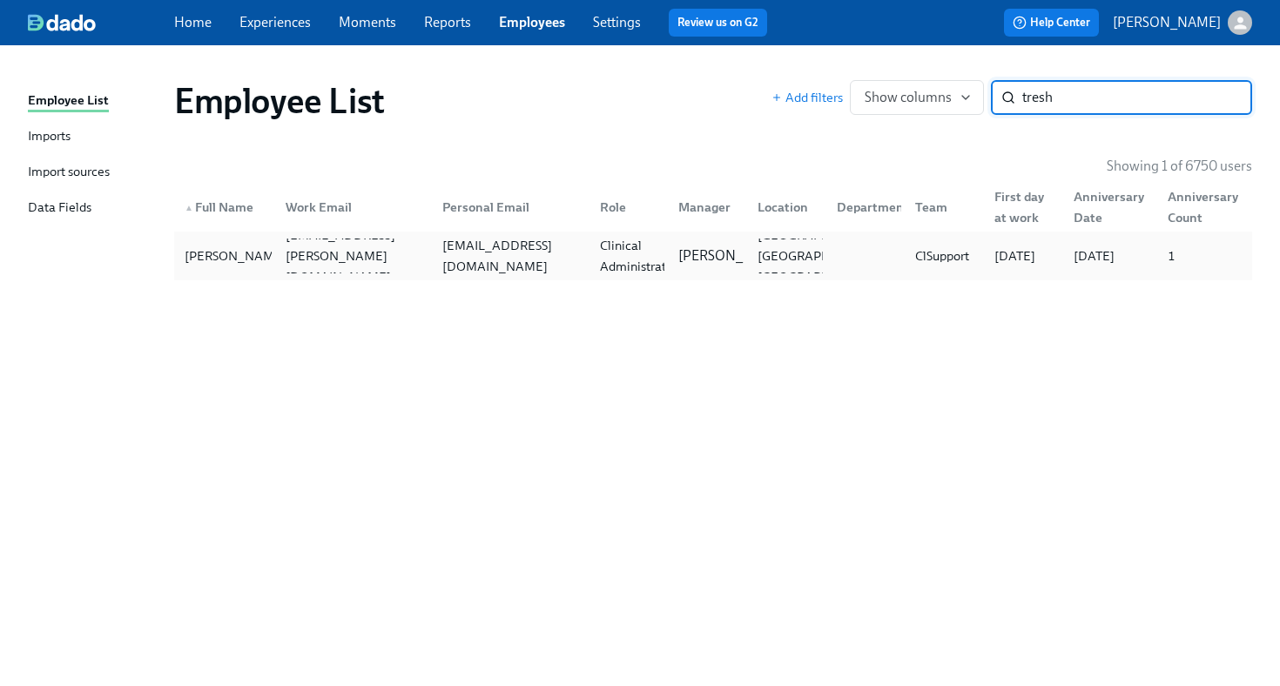
type input "tresh"
click at [436, 260] on div "treshshepard@yahoo.com" at bounding box center [511, 256] width 151 height 42
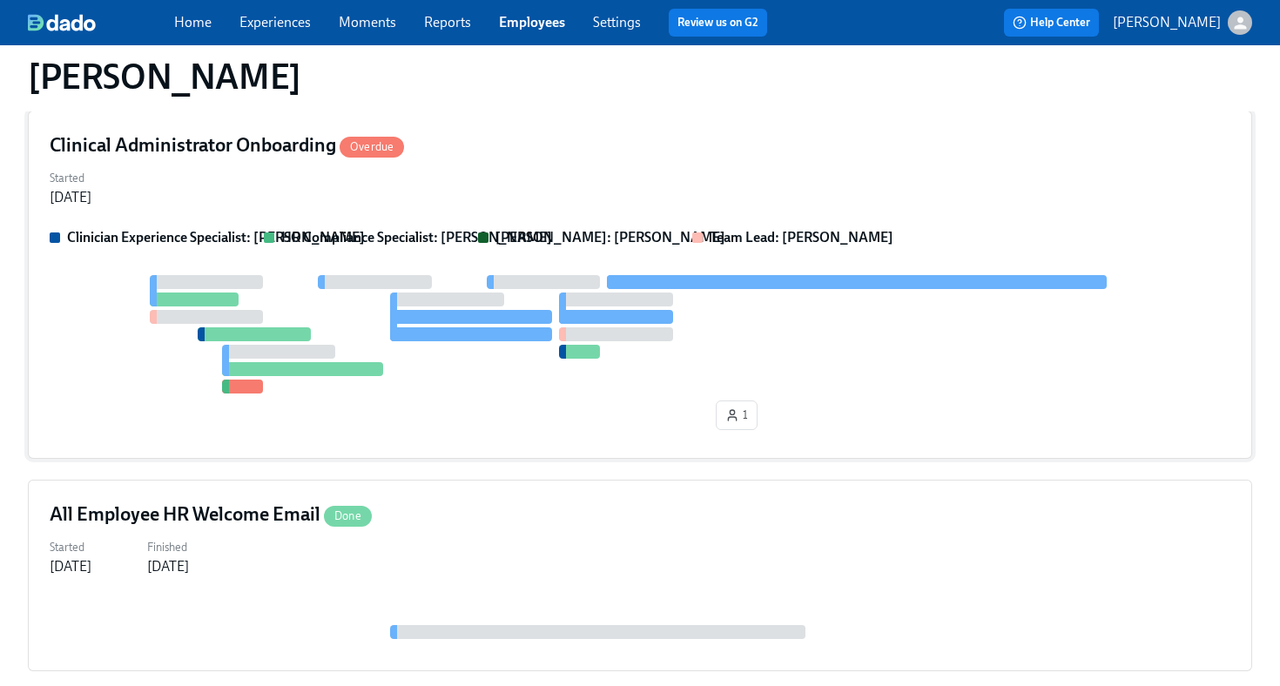
scroll to position [334, 0]
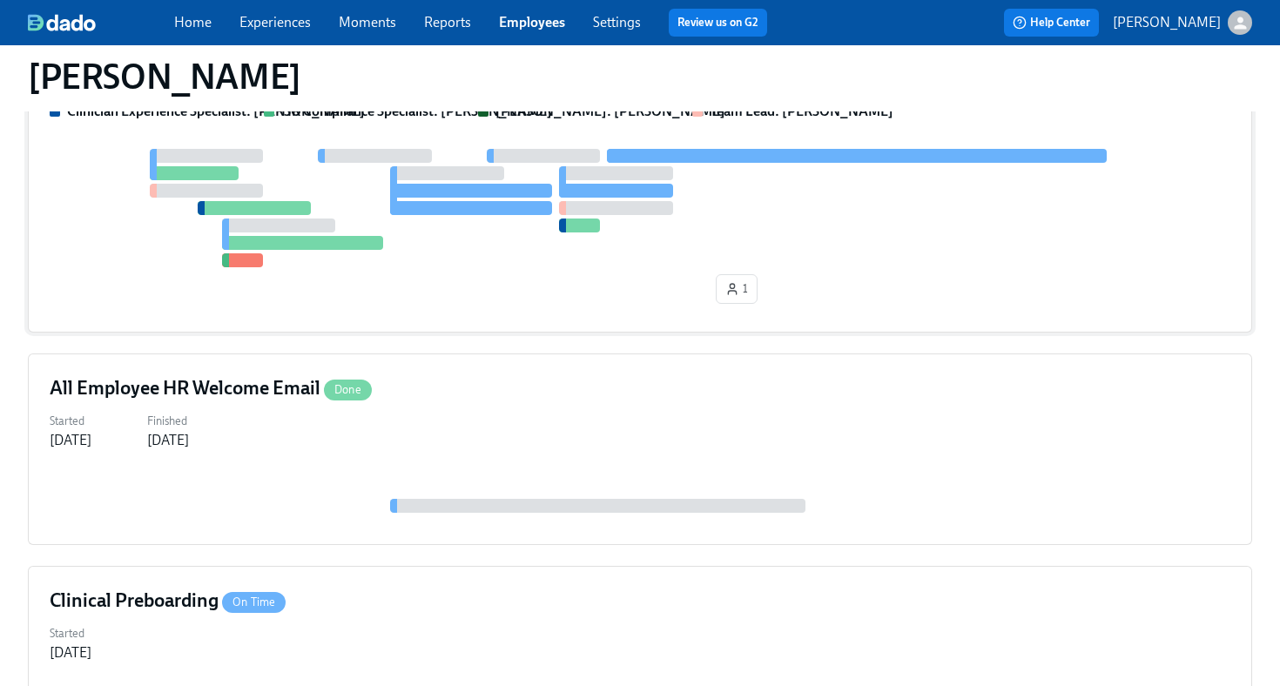
click at [450, 270] on div "1" at bounding box center [640, 230] width 1181 height 162
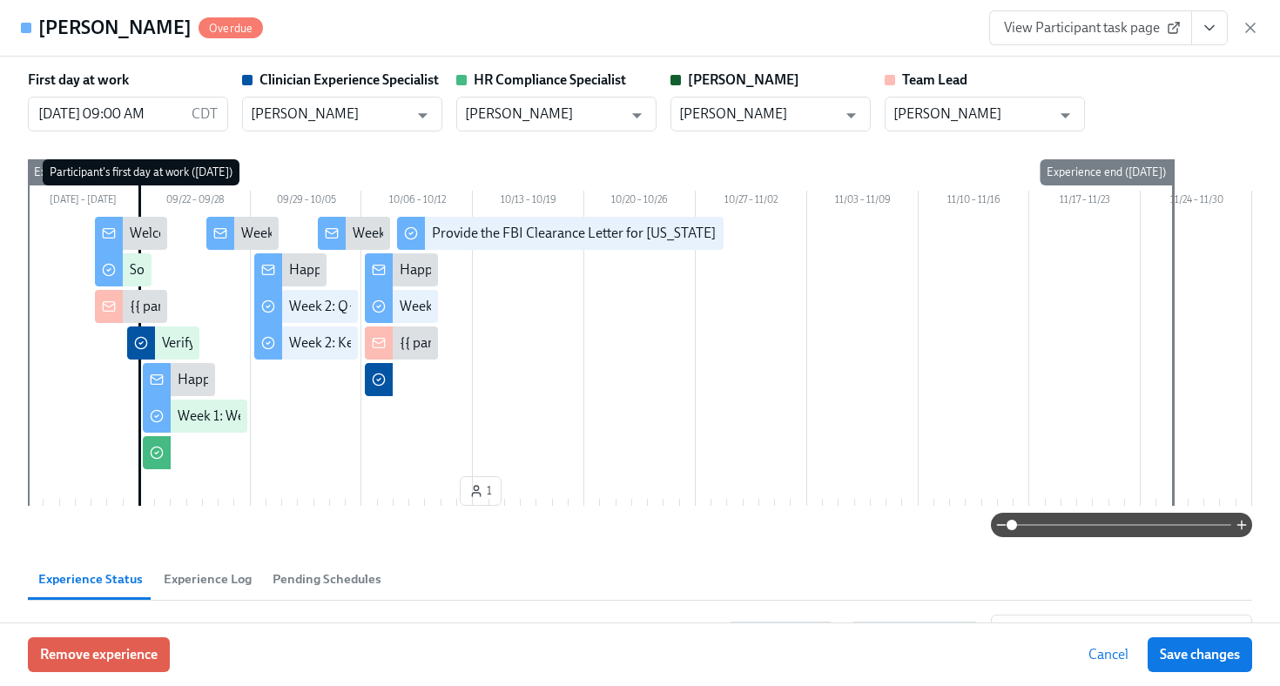
click at [1088, 29] on span "View Participant task page" at bounding box center [1090, 27] width 173 height 17
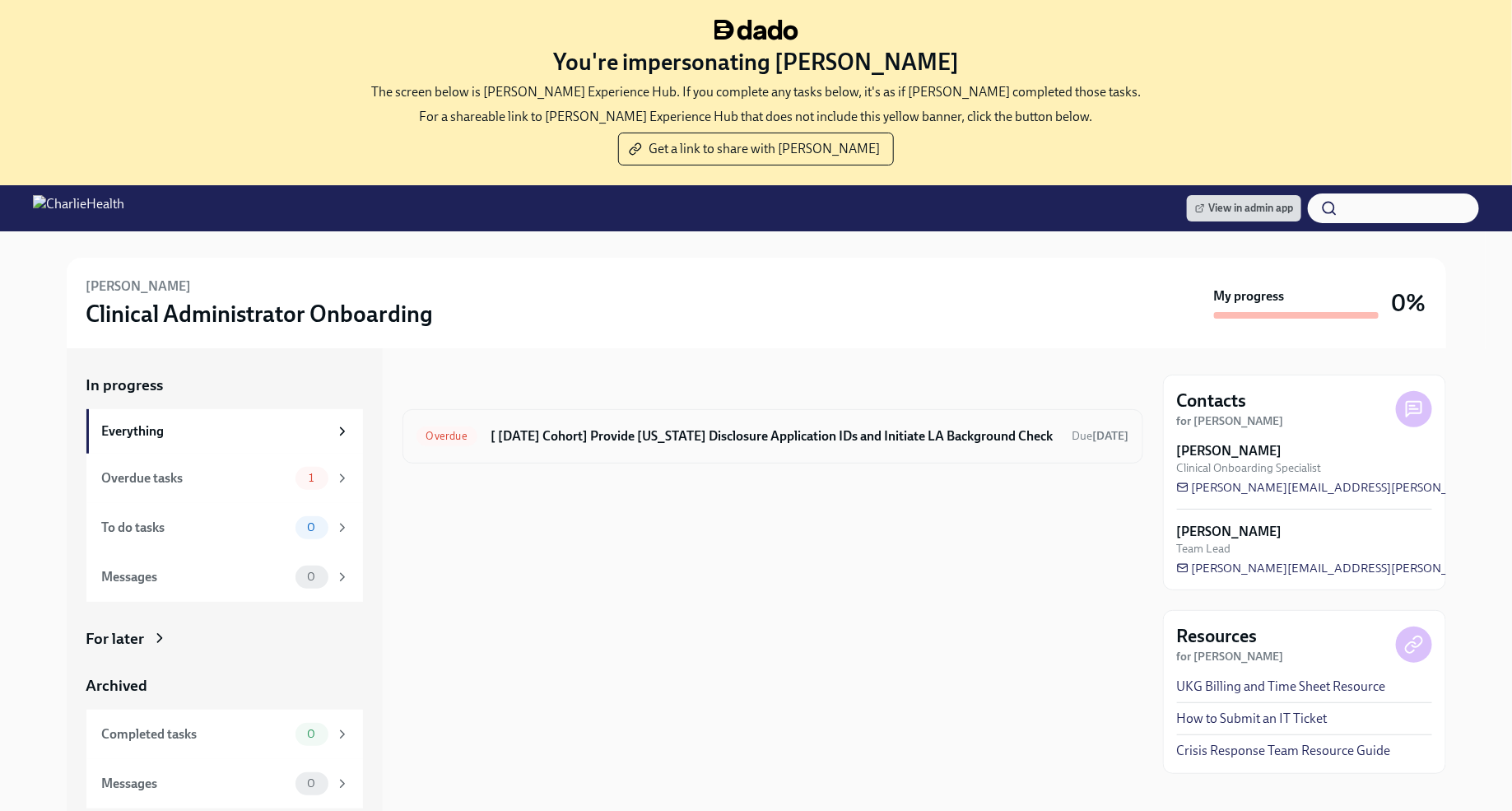
click at [845, 443] on h6 "[ Sep 22nd Cohort] Provide Utah Disclosure Application IDs and Initiate LA Back…" at bounding box center [775, 436] width 569 height 18
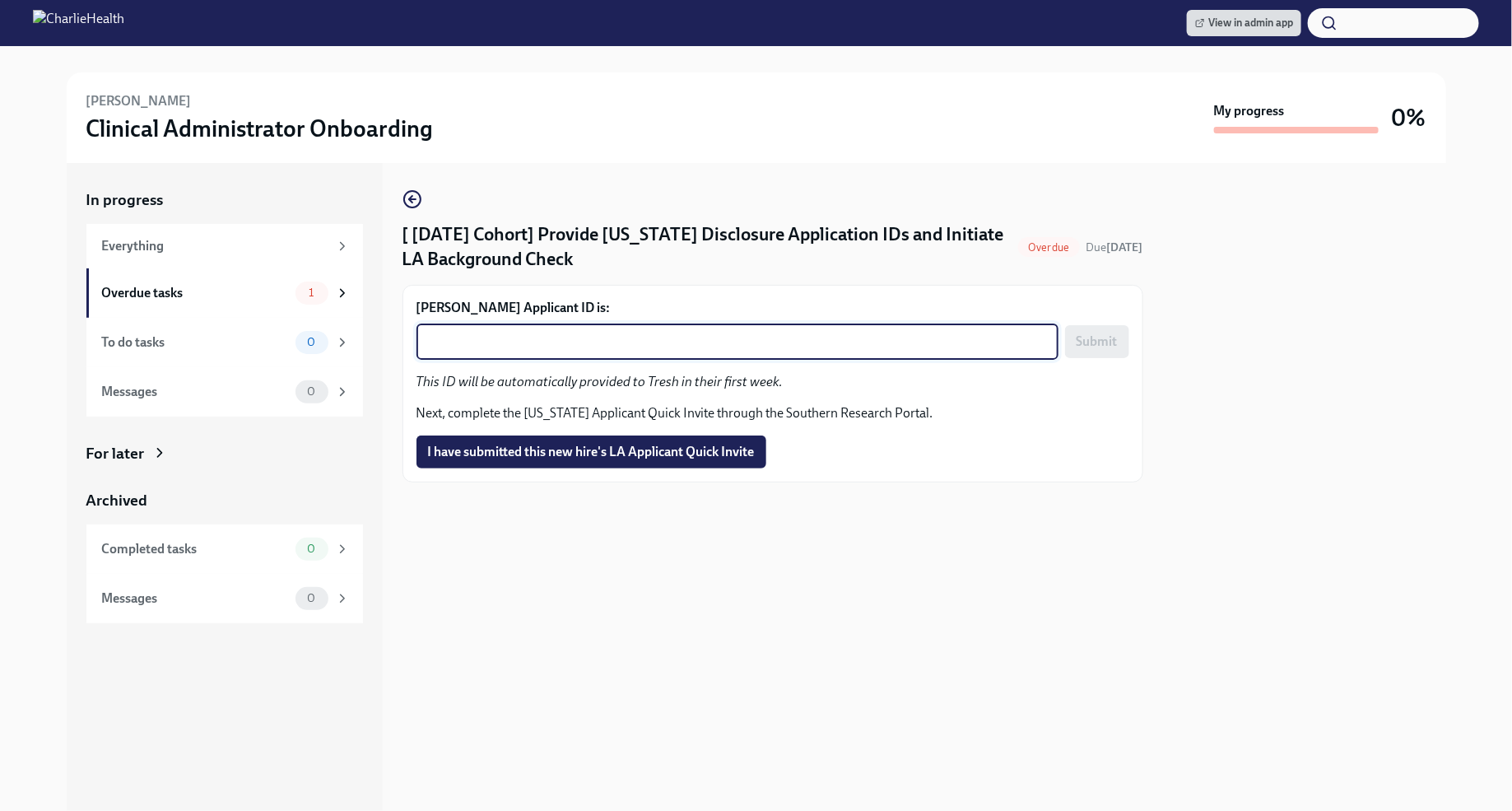
click at [584, 336] on textarea "Tresh Shepard's Applicant ID is:" at bounding box center [737, 341] width 623 height 20
paste textarea "1257373"
type textarea "1257373"
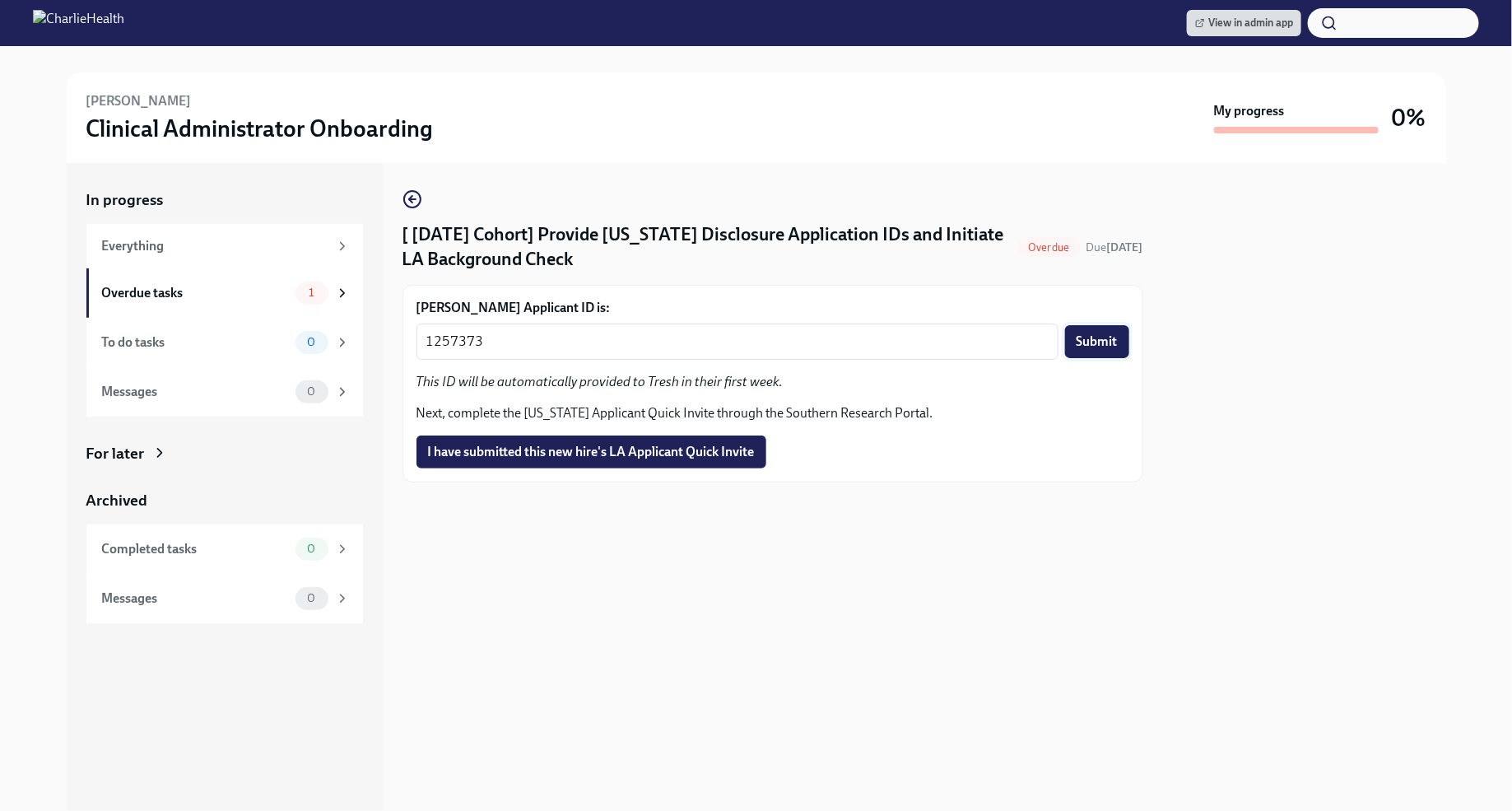
click at [1109, 343] on span "Submit" at bounding box center [1097, 341] width 42 height 16
